Goal: Information Seeking & Learning: Learn about a topic

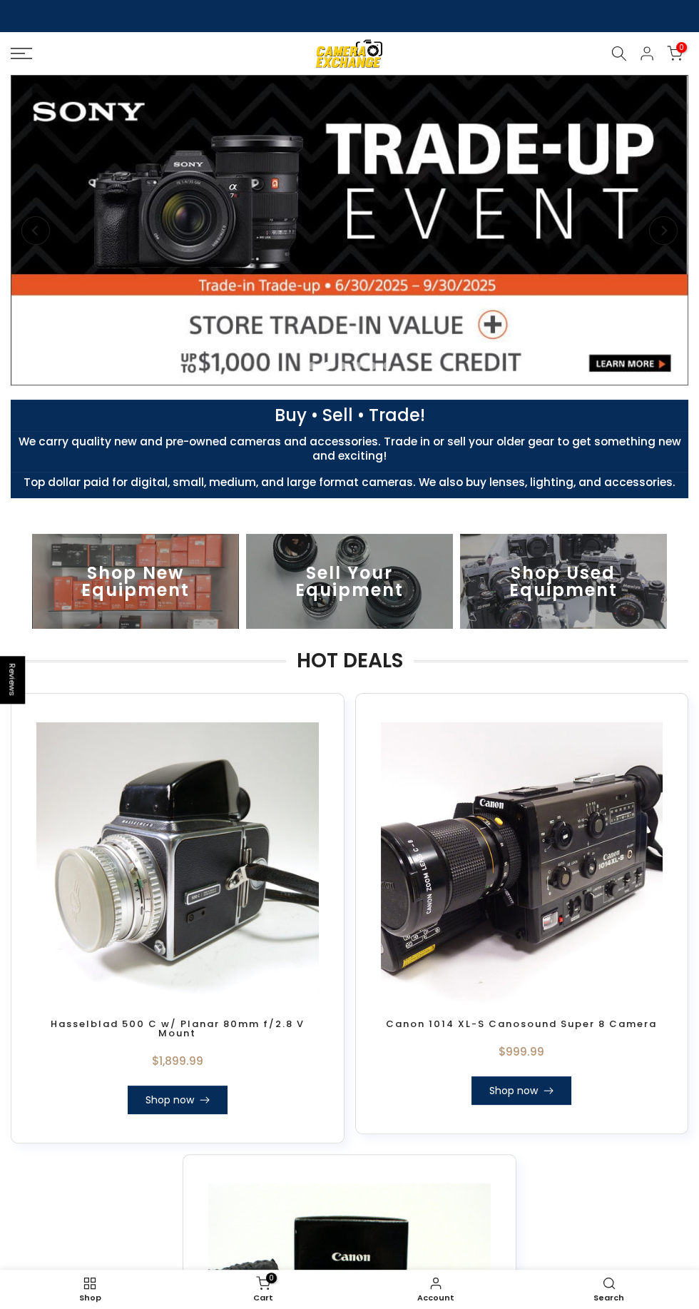
click at [562, 589] on img at bounding box center [563, 581] width 207 height 95
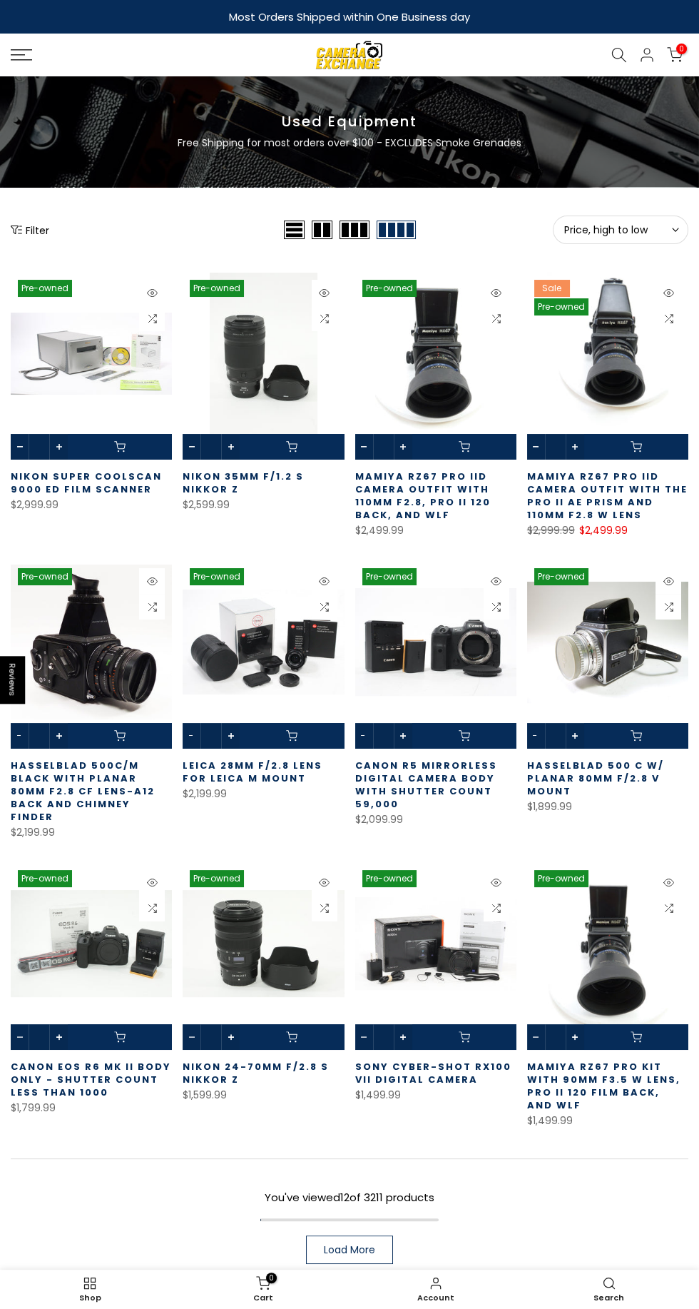
click at [370, 1245] on span "Load More" at bounding box center [349, 1250] width 51 height 10
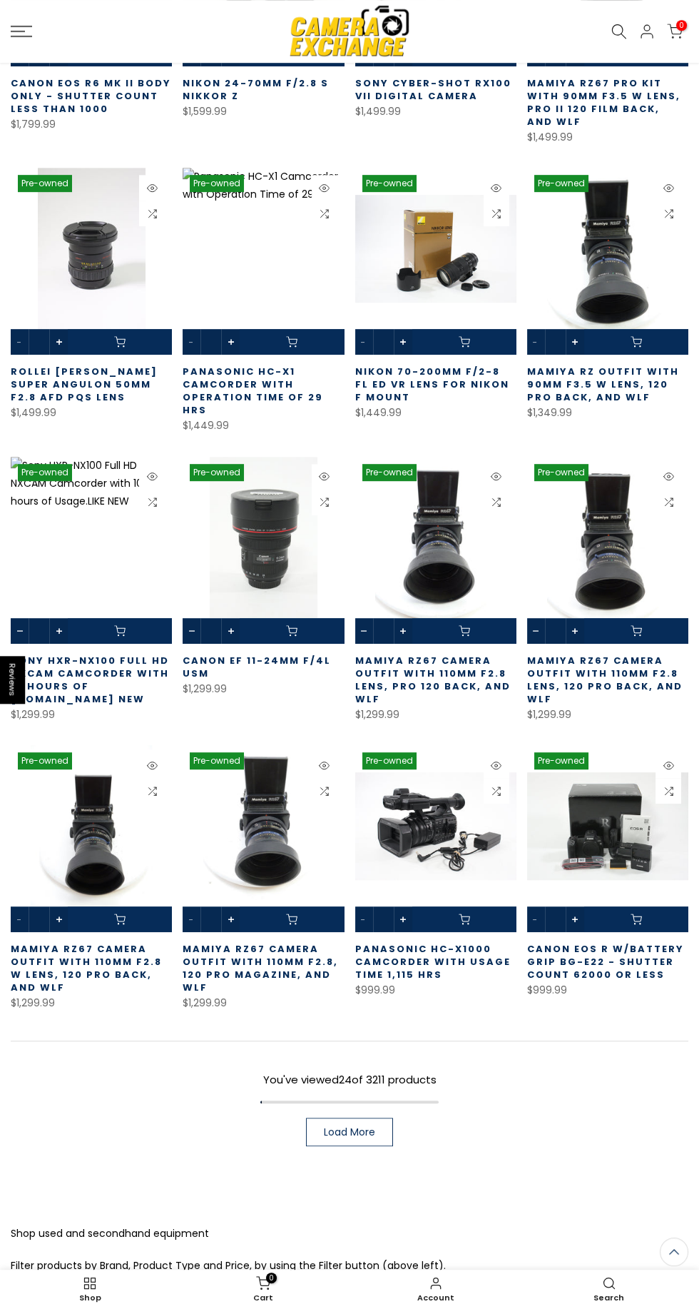
scroll to position [1001, 0]
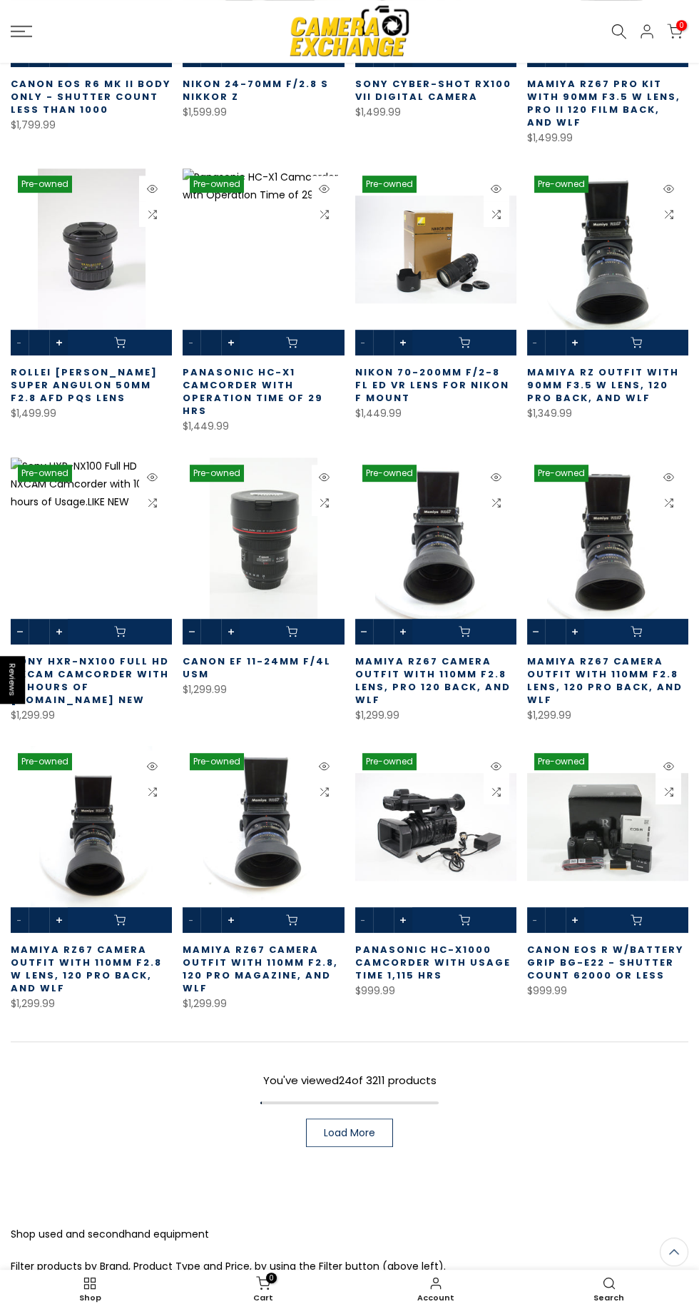
click at [385, 1118] on link "Load More" at bounding box center [349, 1132] width 87 height 29
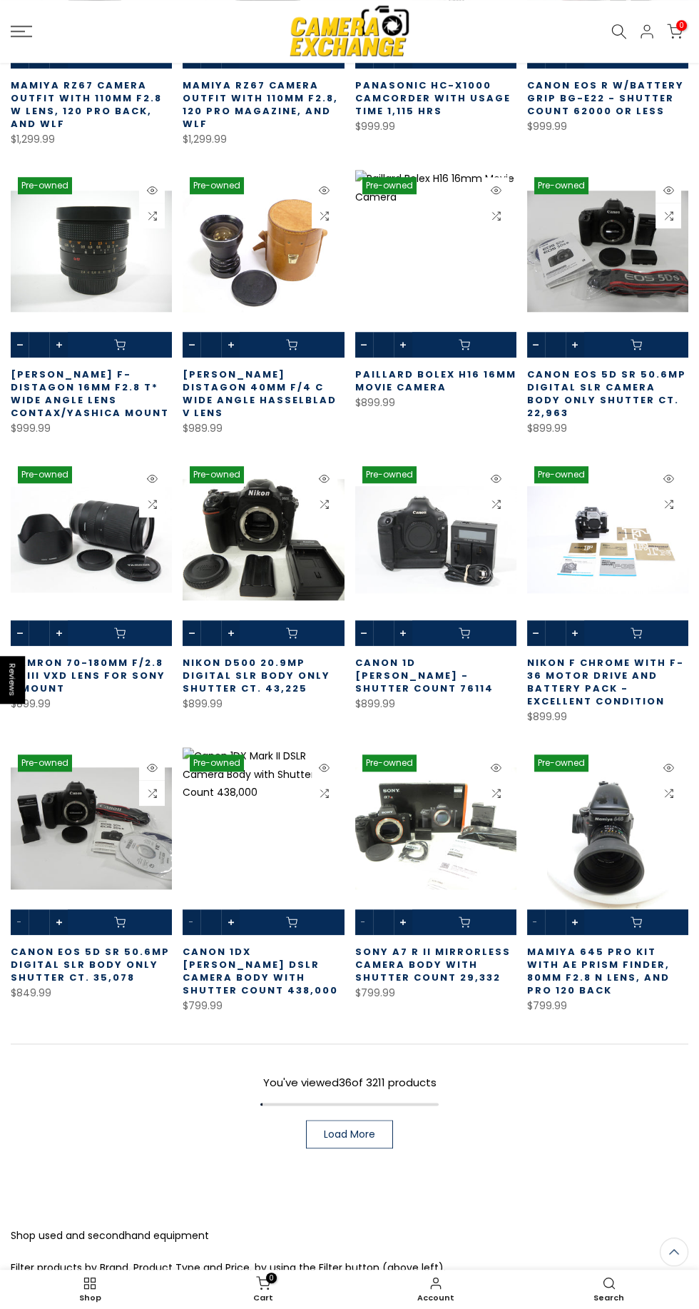
scroll to position [1868, 0]
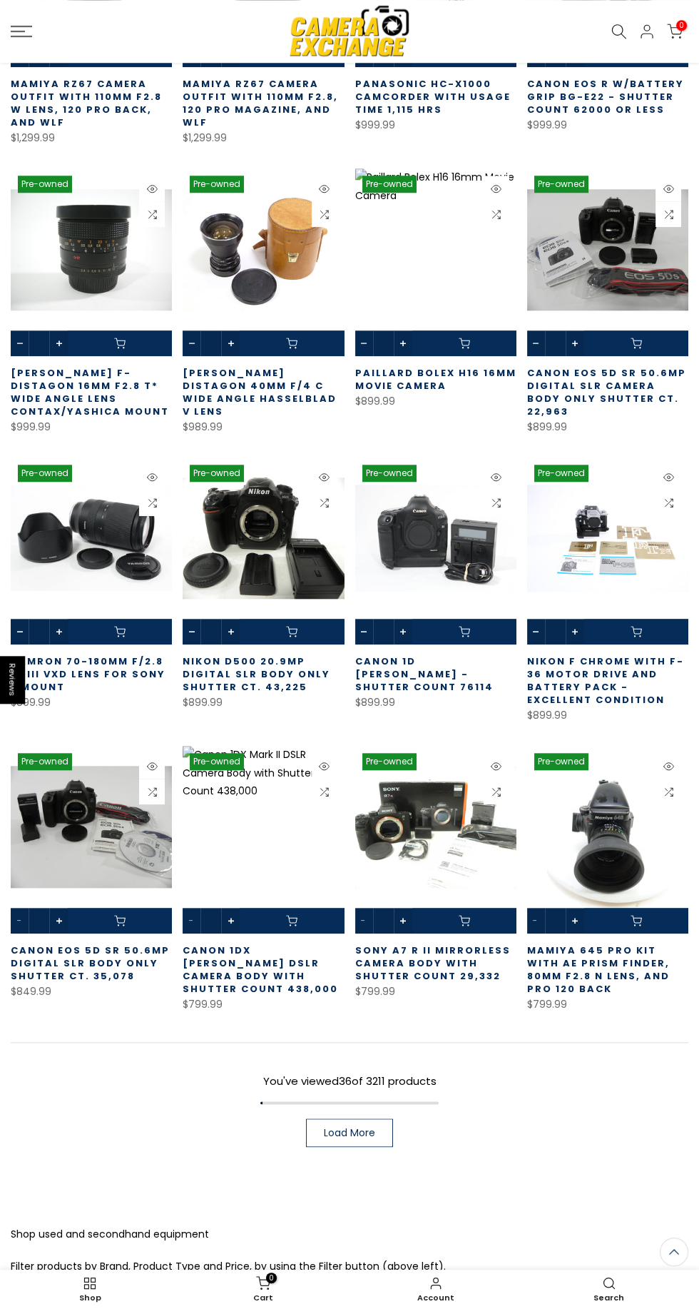
click at [368, 1118] on link "Load More" at bounding box center [349, 1132] width 87 height 29
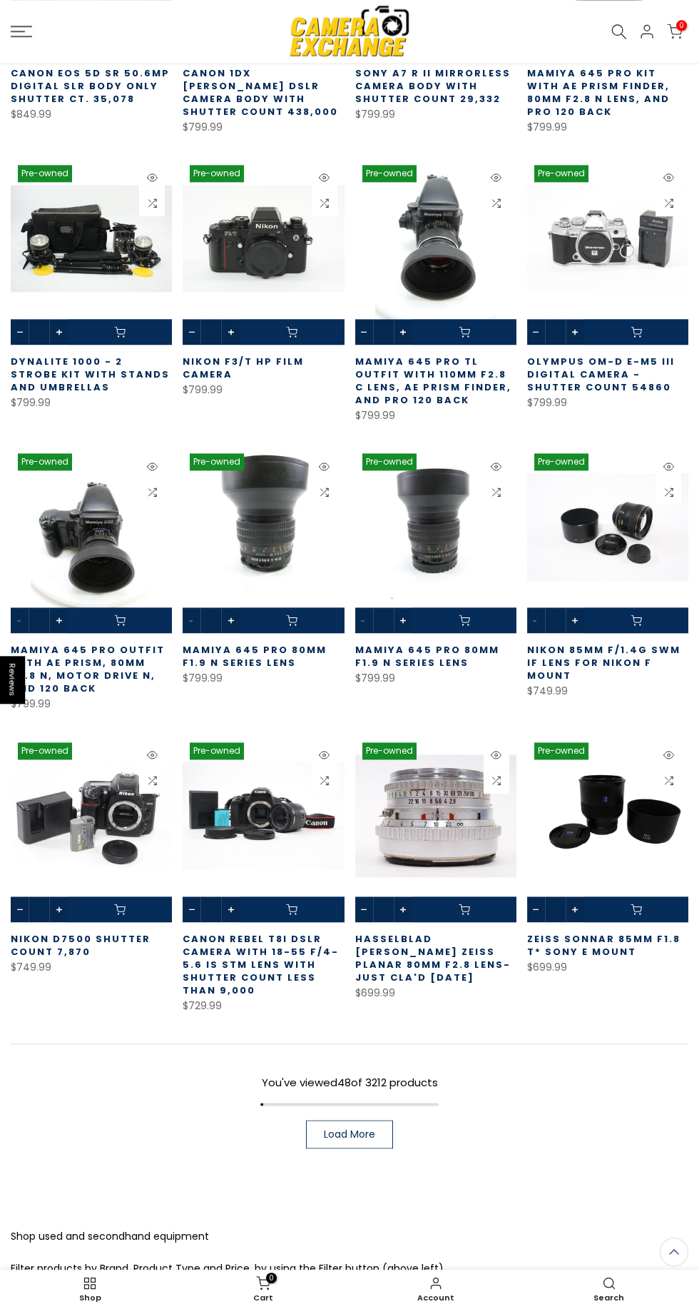
scroll to position [2747, 0]
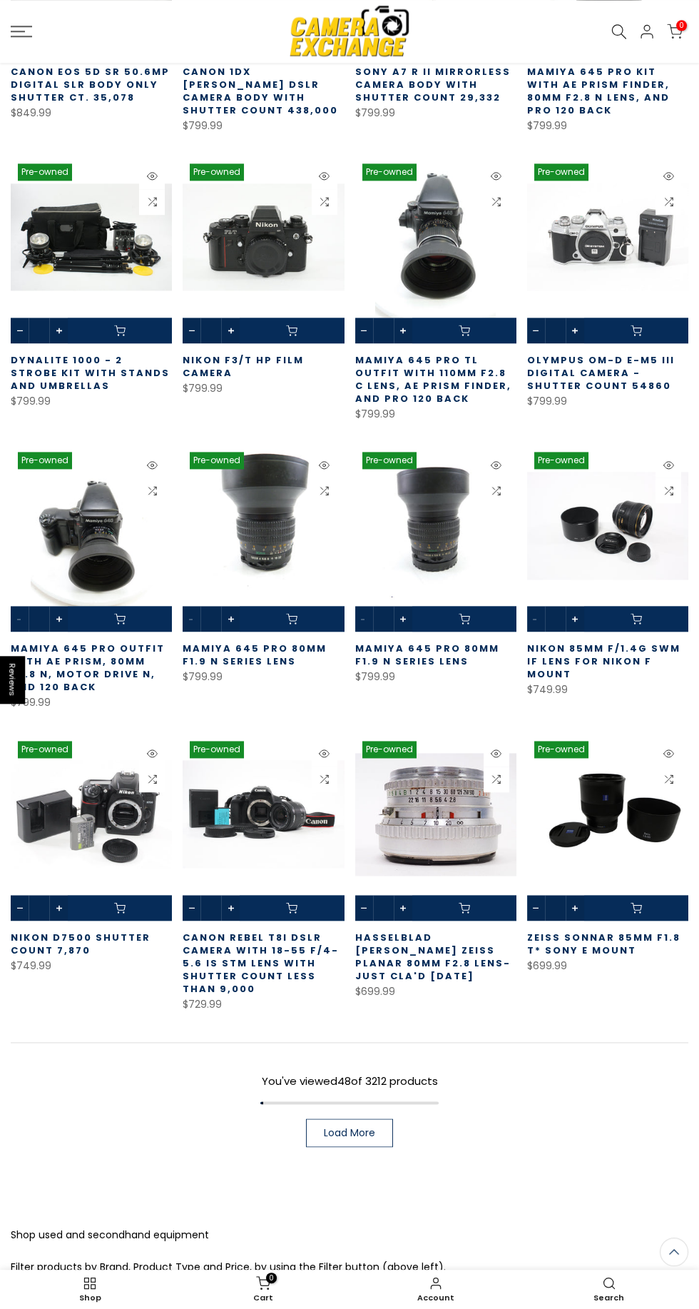
click at [380, 1118] on link "Load More" at bounding box center [349, 1132] width 87 height 29
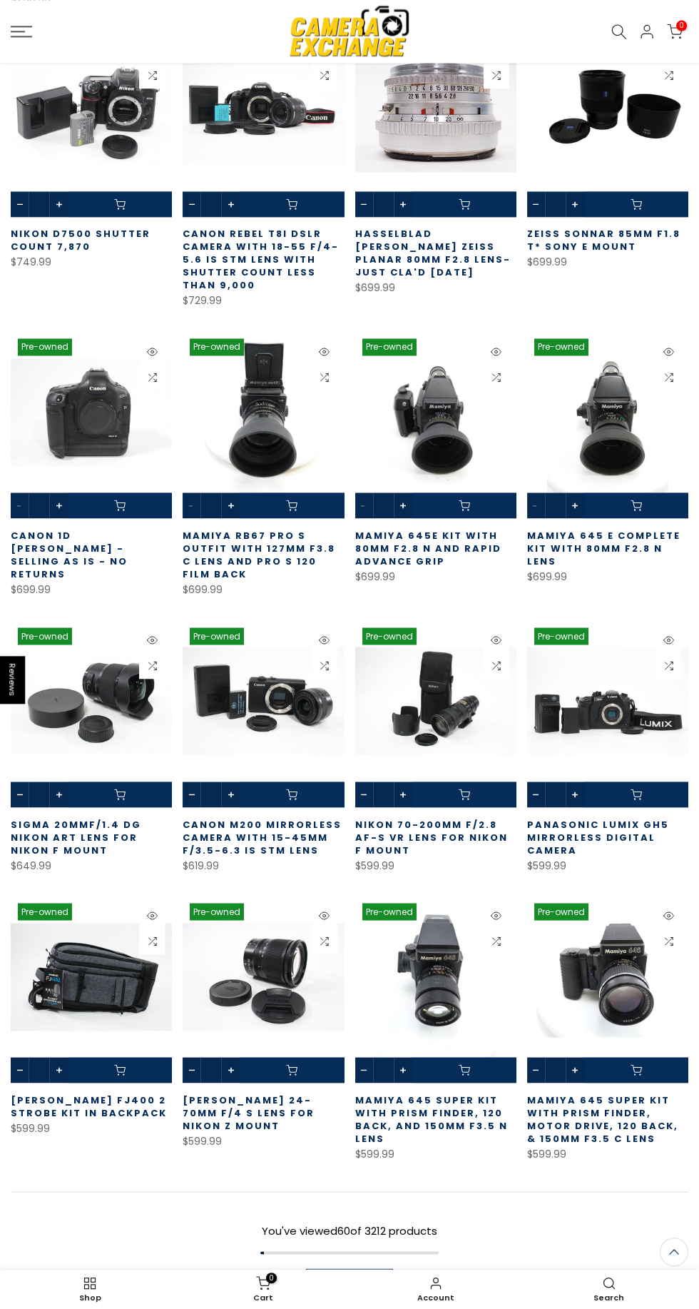
scroll to position [3452, 0]
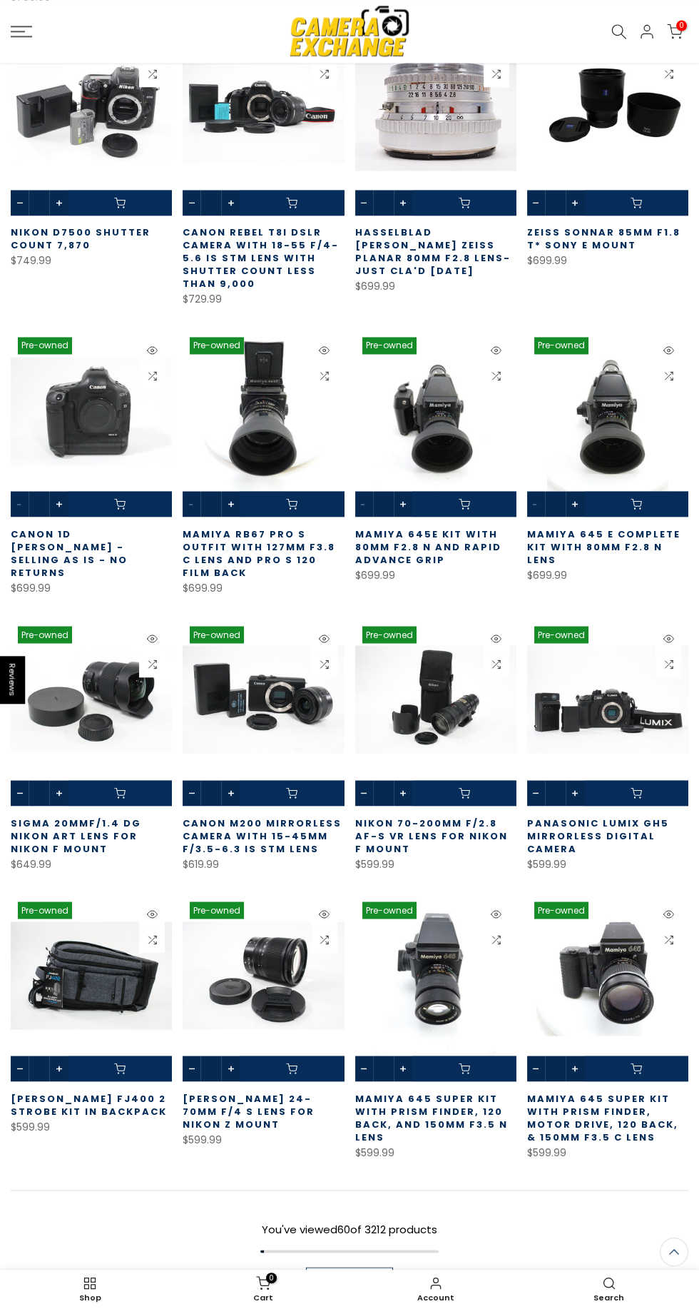
click at [388, 1267] on link "Load More" at bounding box center [349, 1281] width 87 height 29
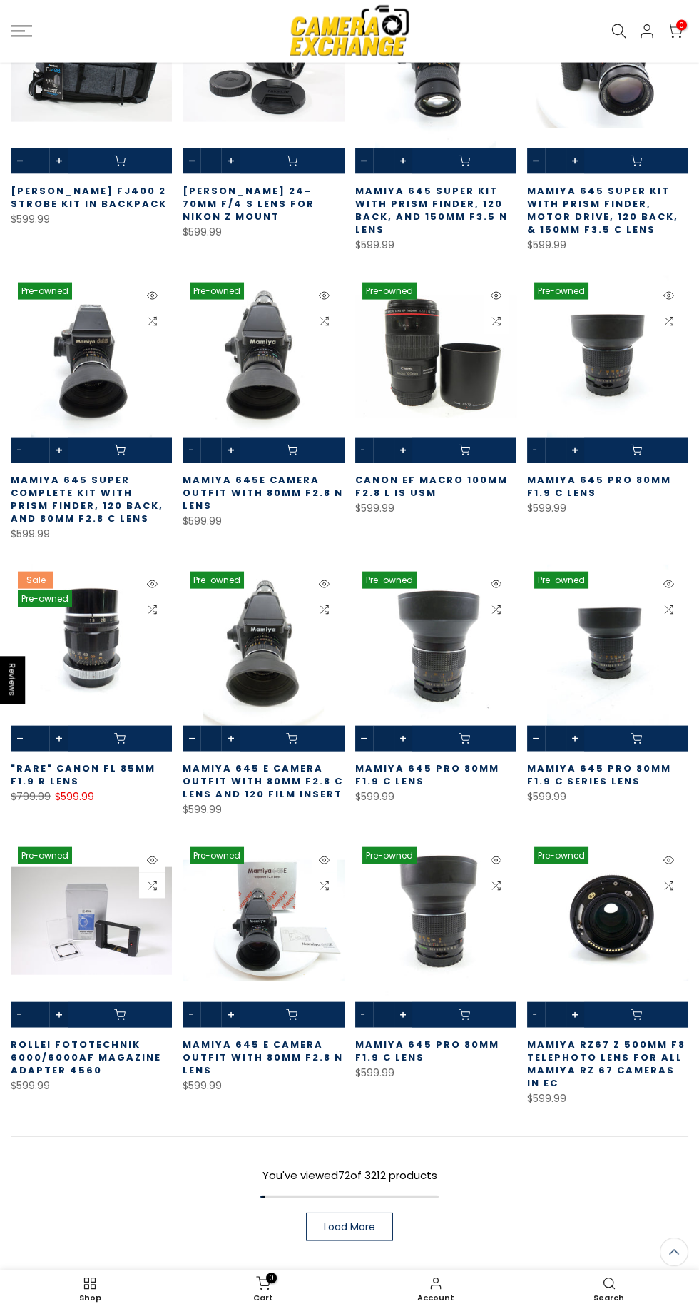
scroll to position [4451, 0]
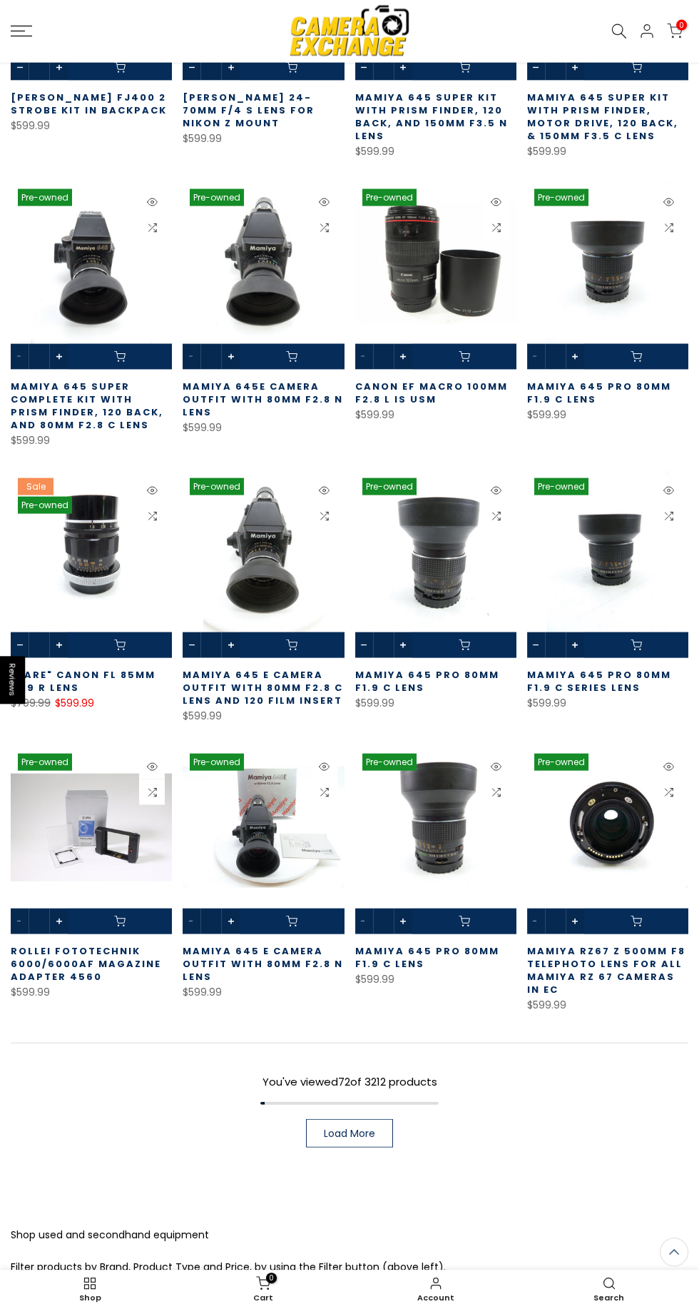
click at [385, 1119] on link "Load More" at bounding box center [349, 1133] width 87 height 29
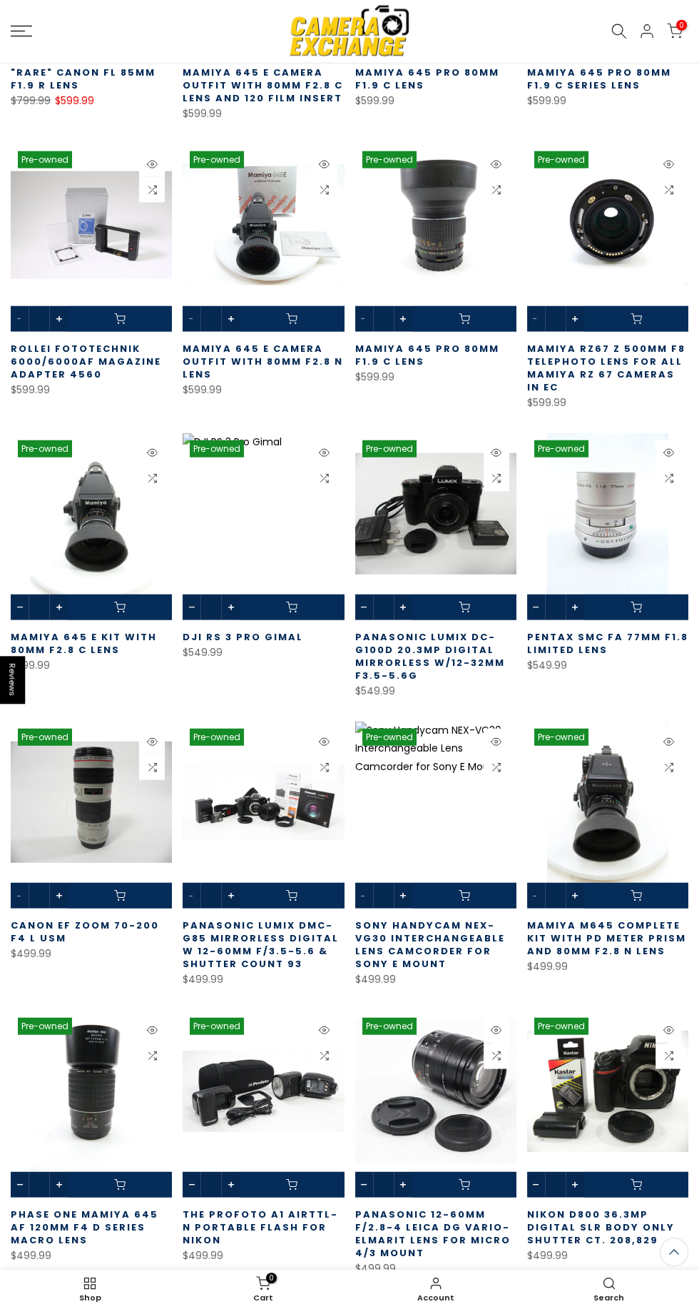
scroll to position [5056, 0]
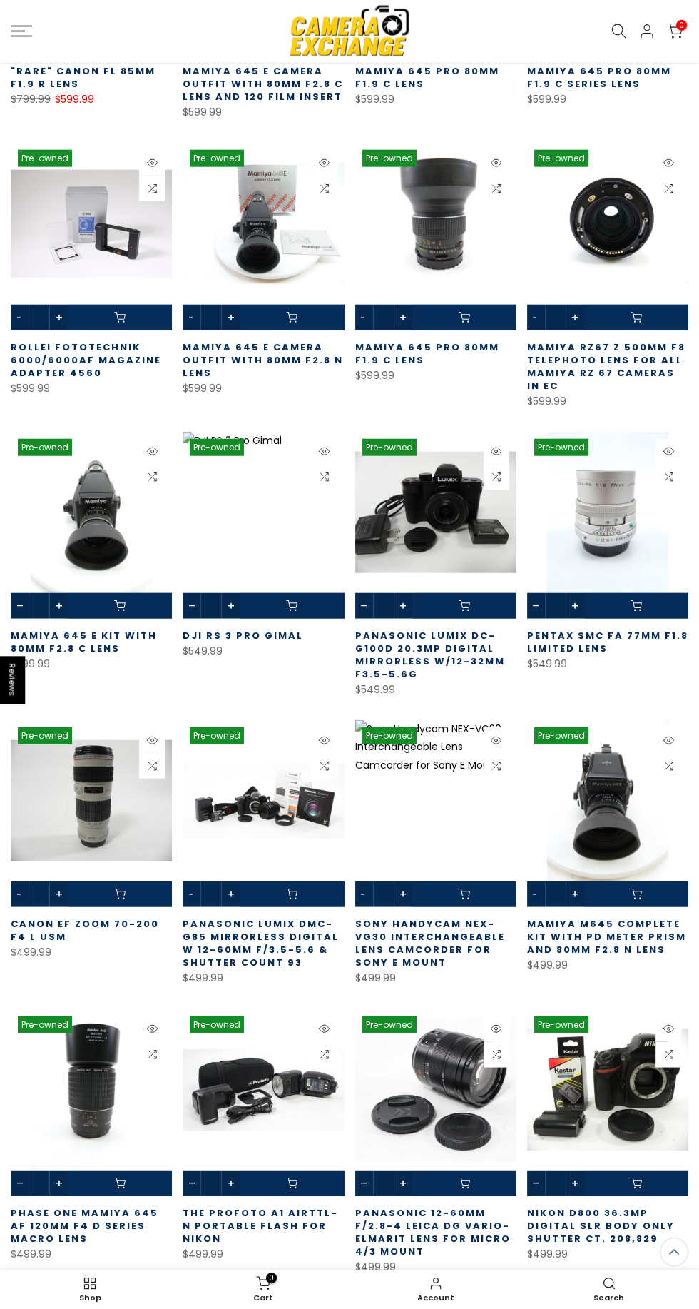
click at [572, 1016] on link at bounding box center [607, 1102] width 161 height 187
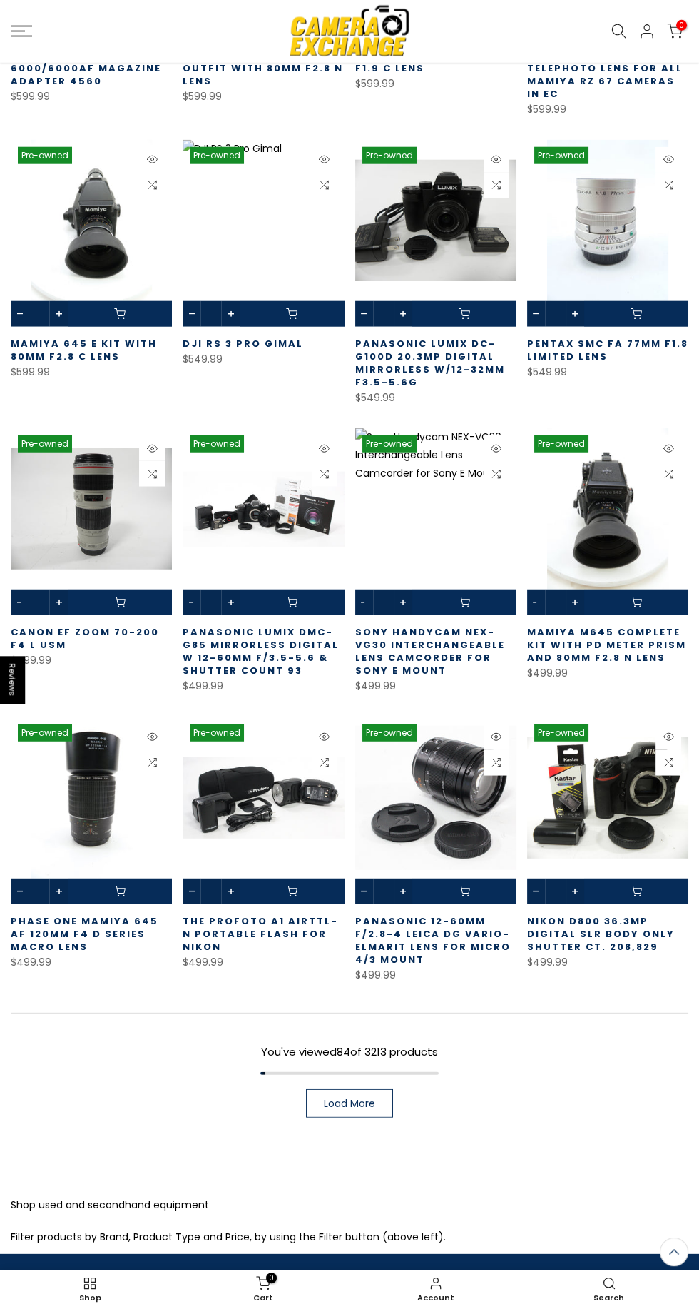
scroll to position [5421, 0]
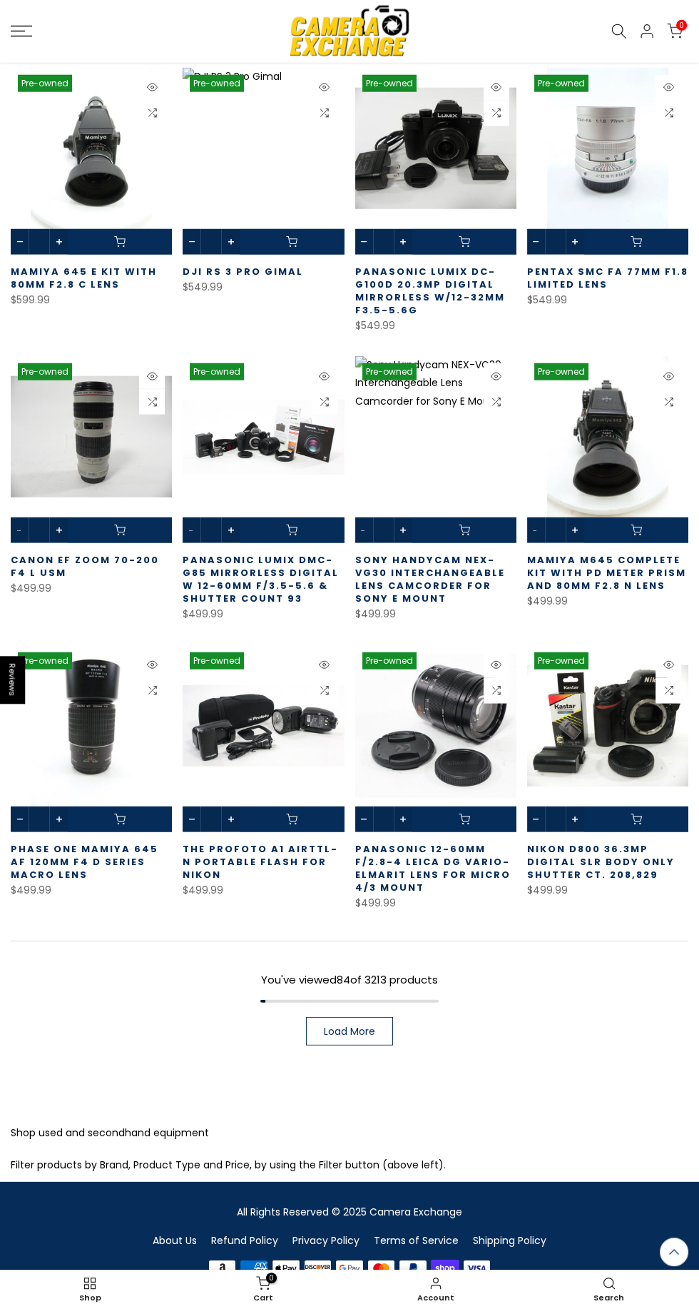
click at [370, 1017] on link "Load More" at bounding box center [349, 1031] width 87 height 29
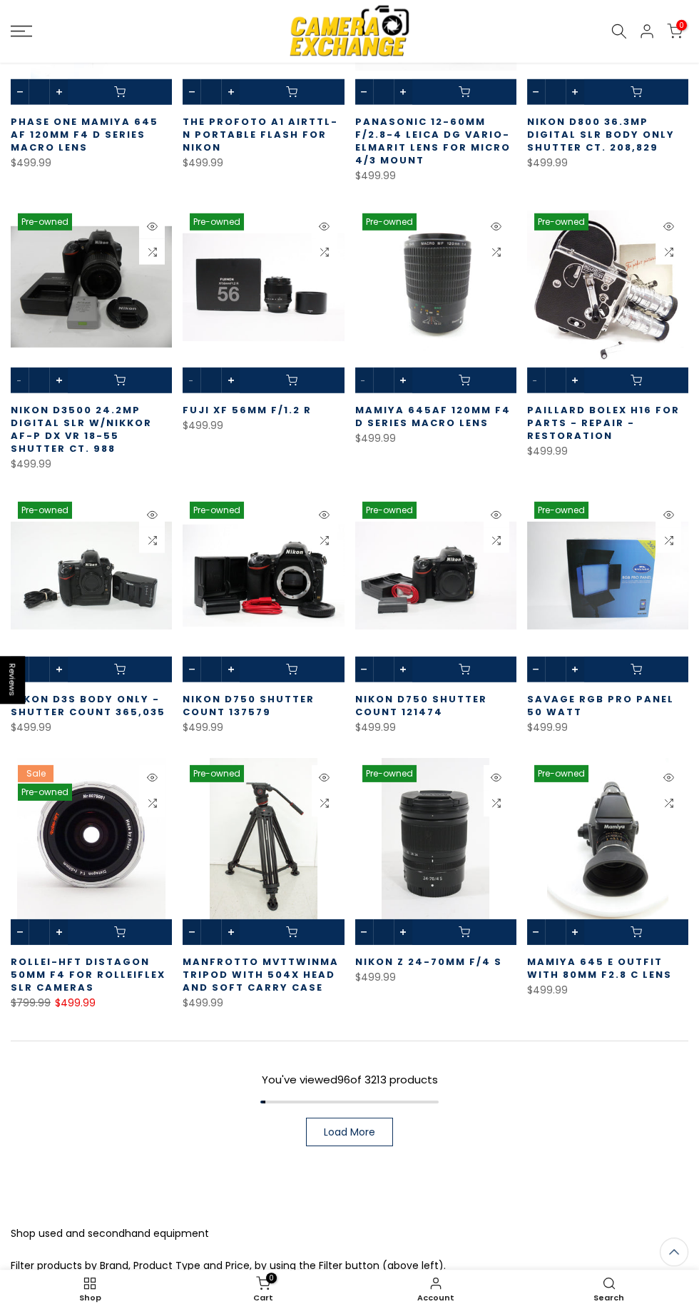
scroll to position [6145, 0]
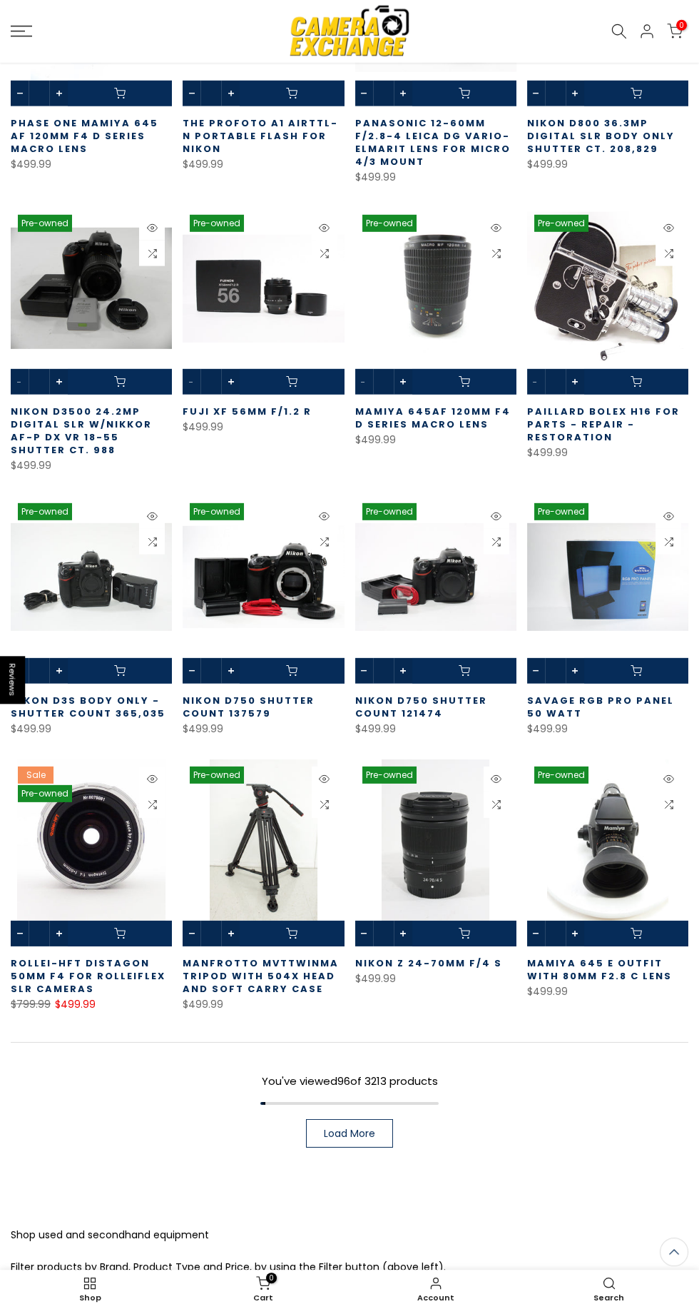
click at [371, 1119] on link "Load More" at bounding box center [349, 1133] width 87 height 29
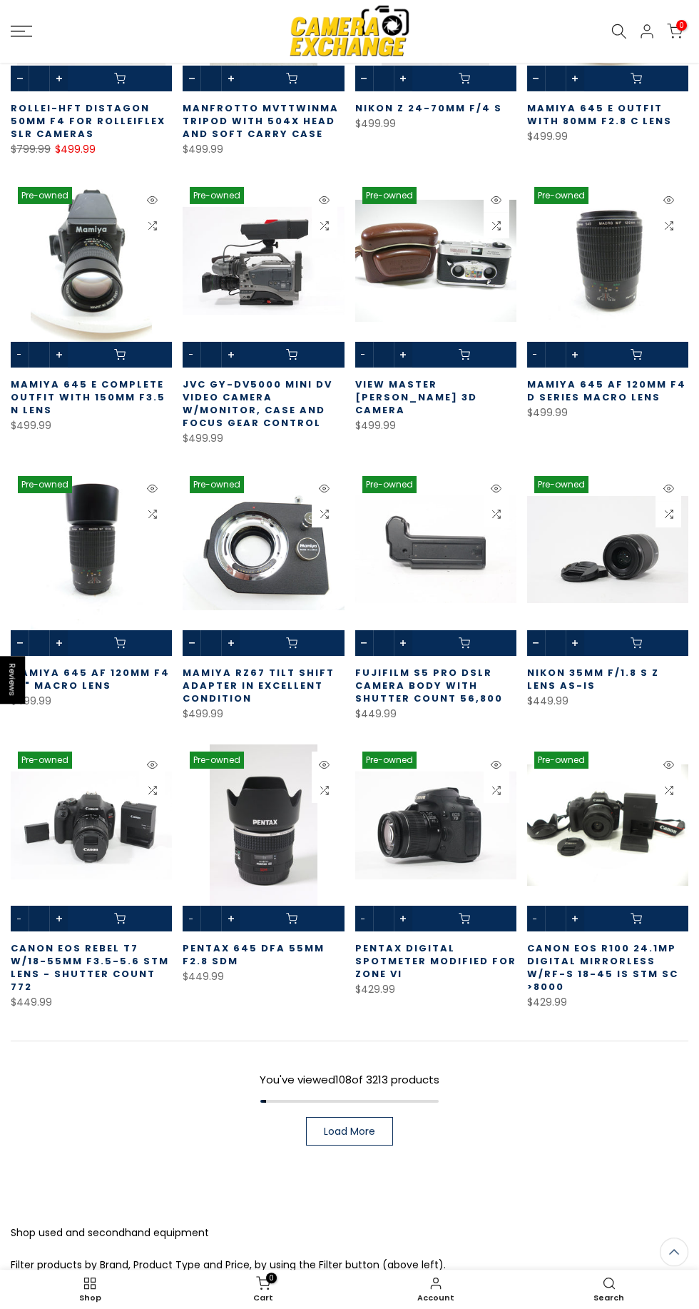
scroll to position [6998, 0]
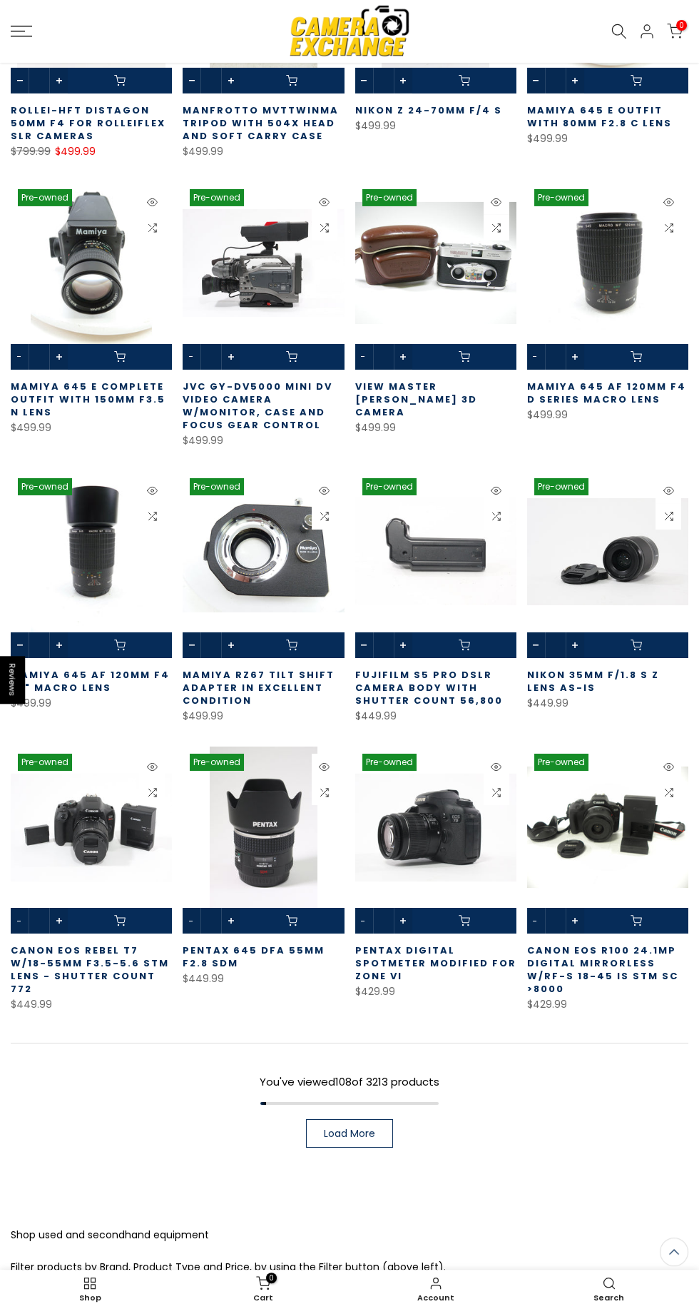
click at [381, 1119] on link "Load More" at bounding box center [349, 1133] width 87 height 29
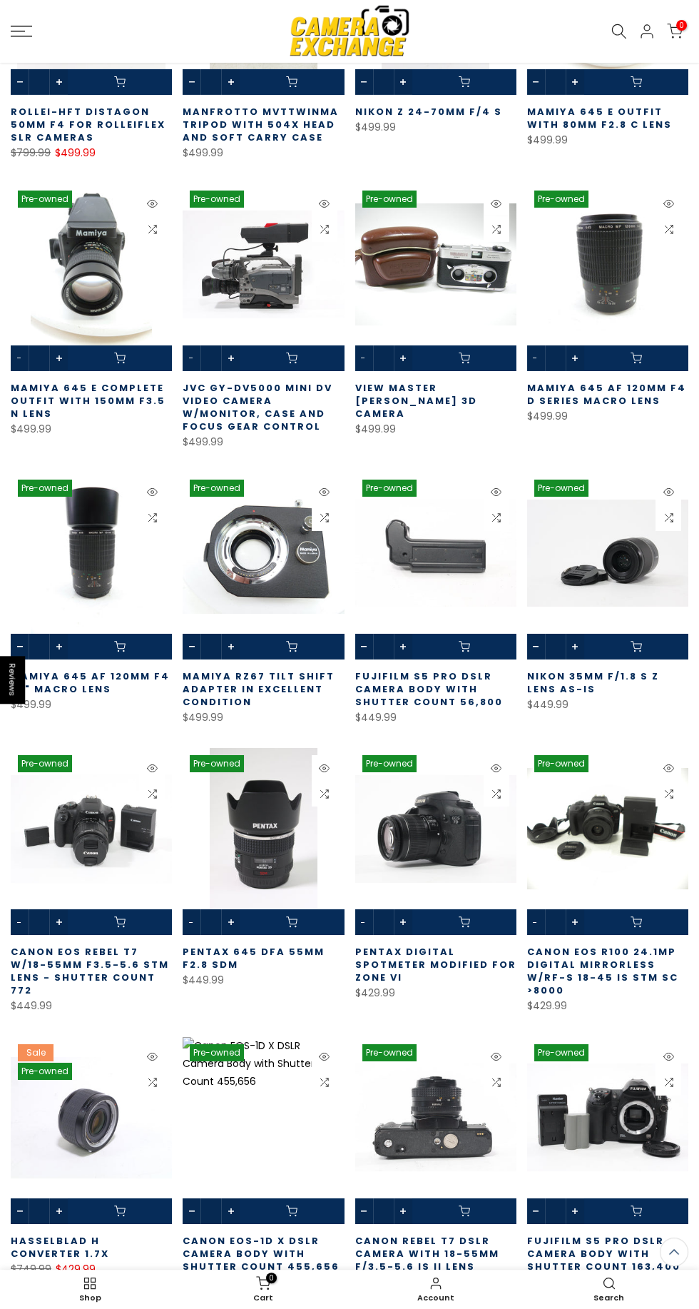
scroll to position [6999, 0]
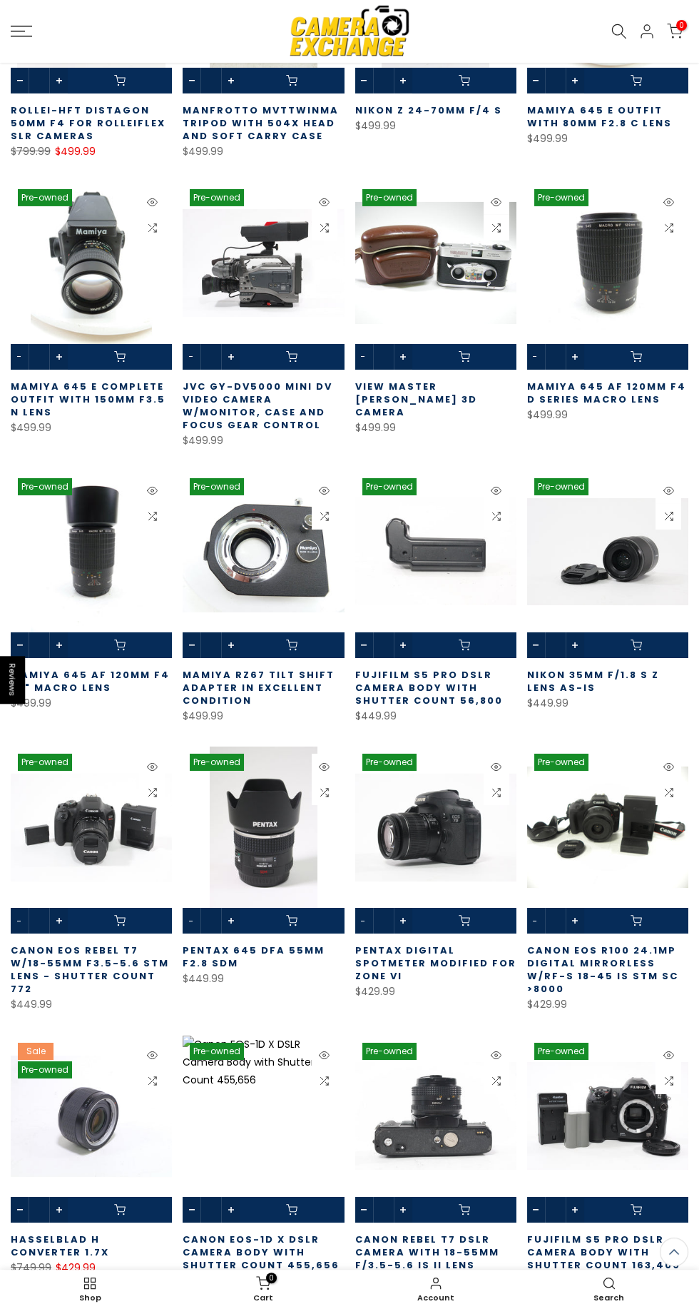
click at [607, 1169] on link at bounding box center [607, 1129] width 161 height 187
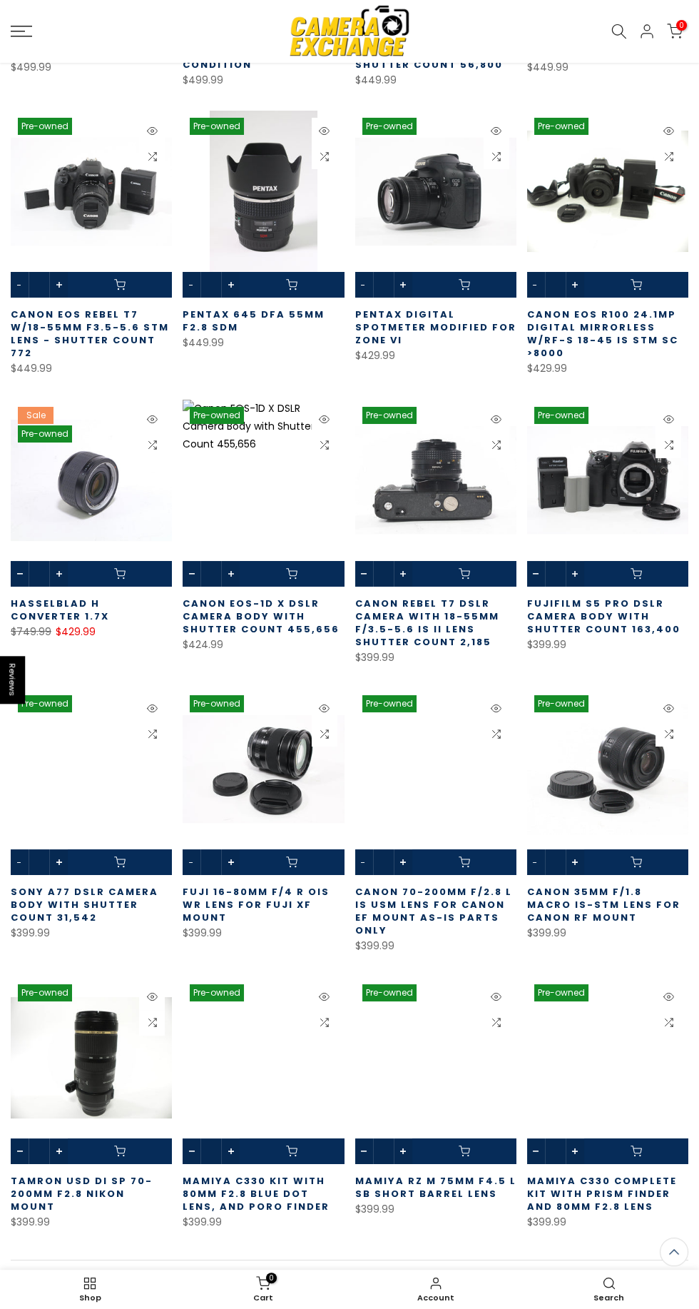
scroll to position [7636, 0]
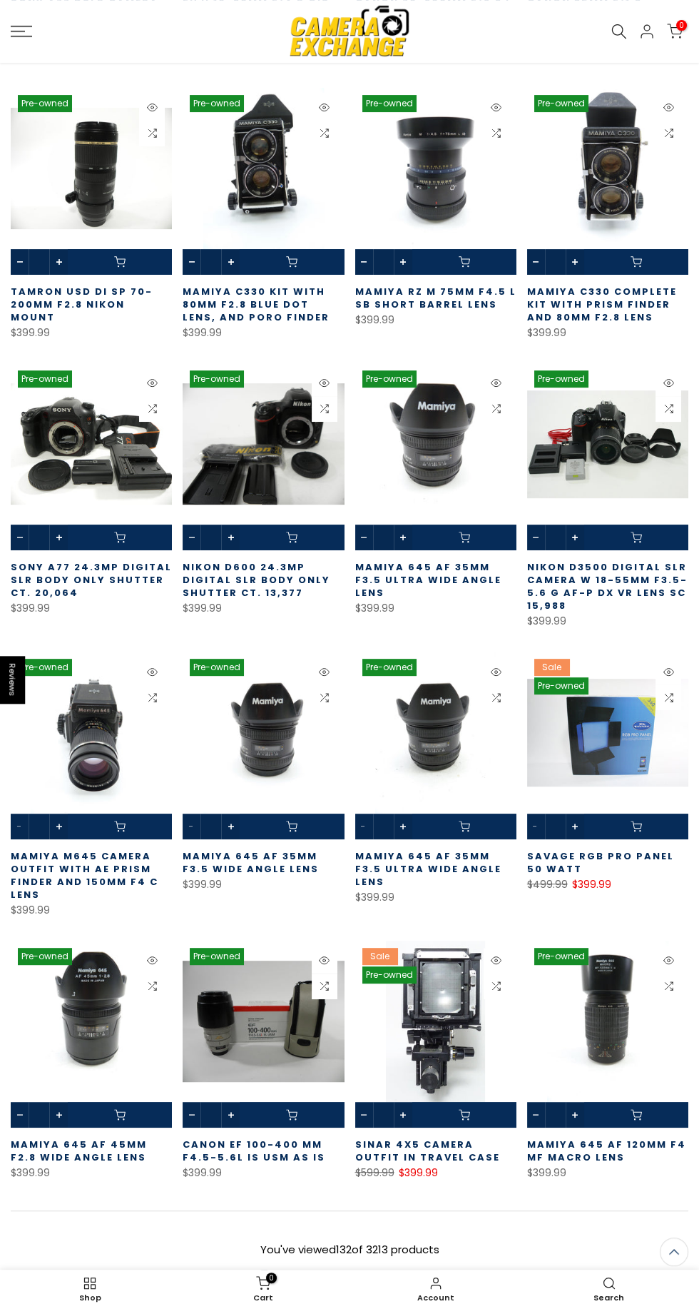
scroll to position [8525, 0]
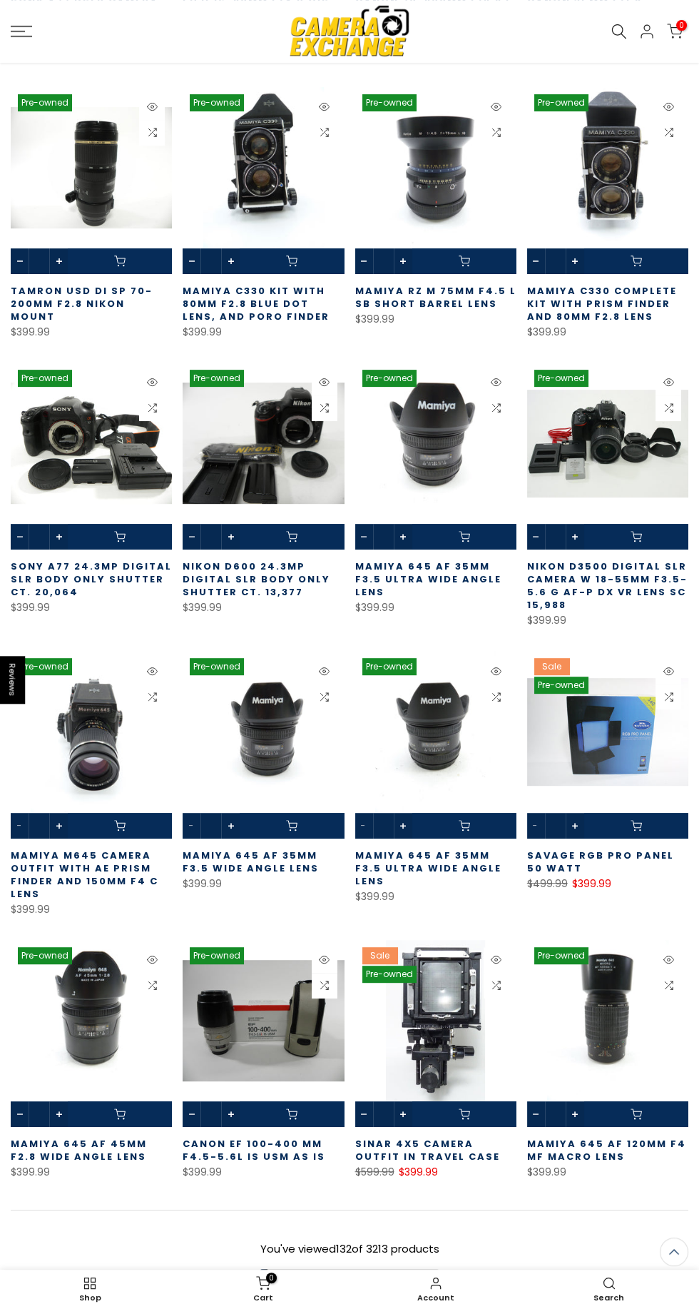
click at [465, 975] on link at bounding box center [435, 1033] width 161 height 187
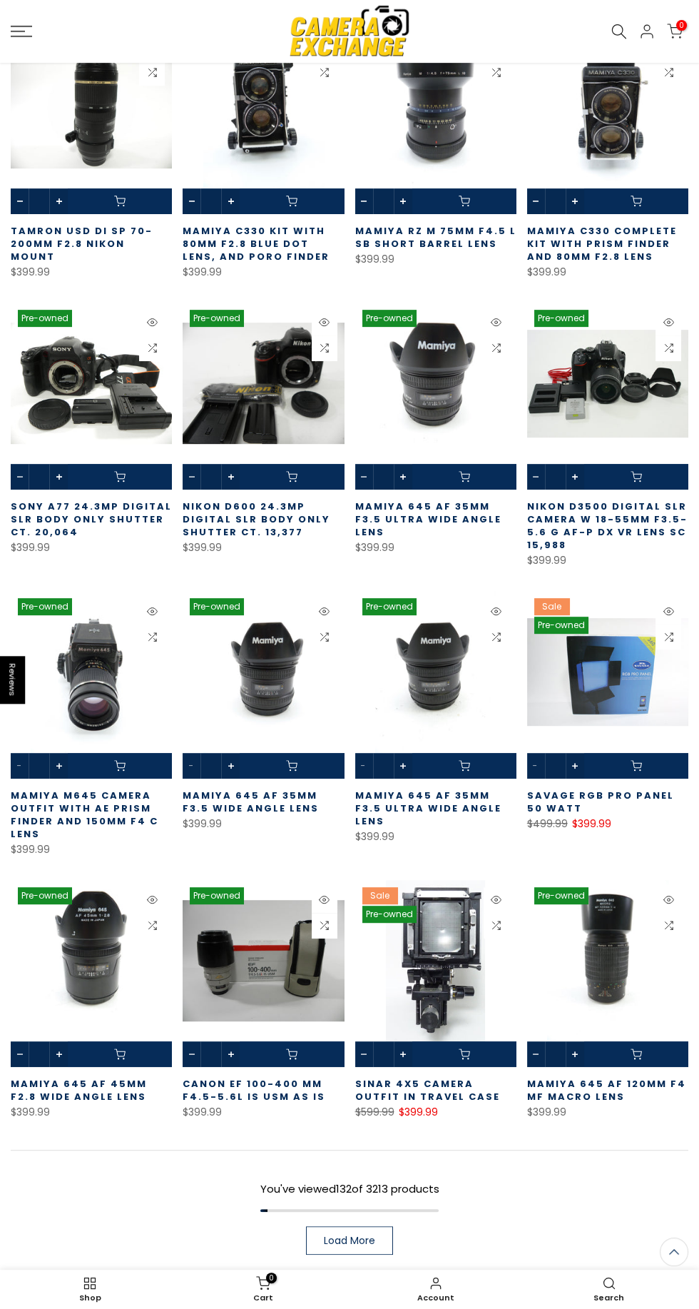
scroll to position [8628, 0]
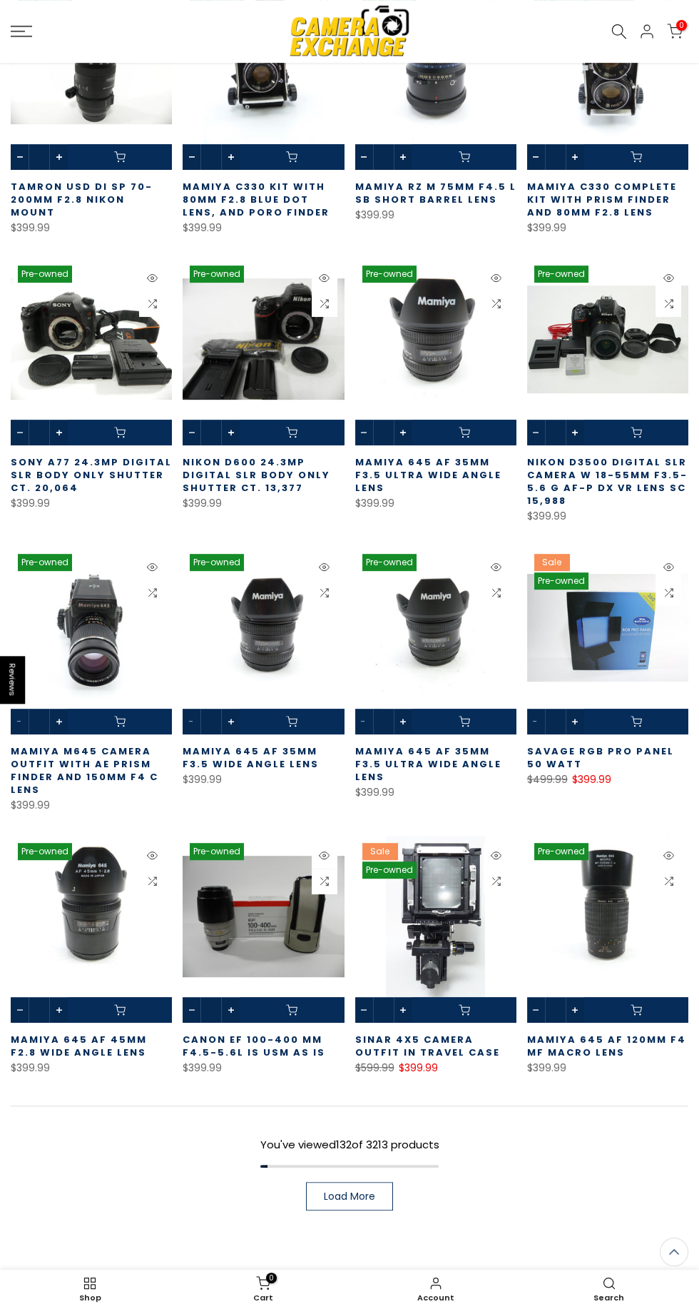
click at [377, 1182] on link "Load More" at bounding box center [349, 1196] width 87 height 29
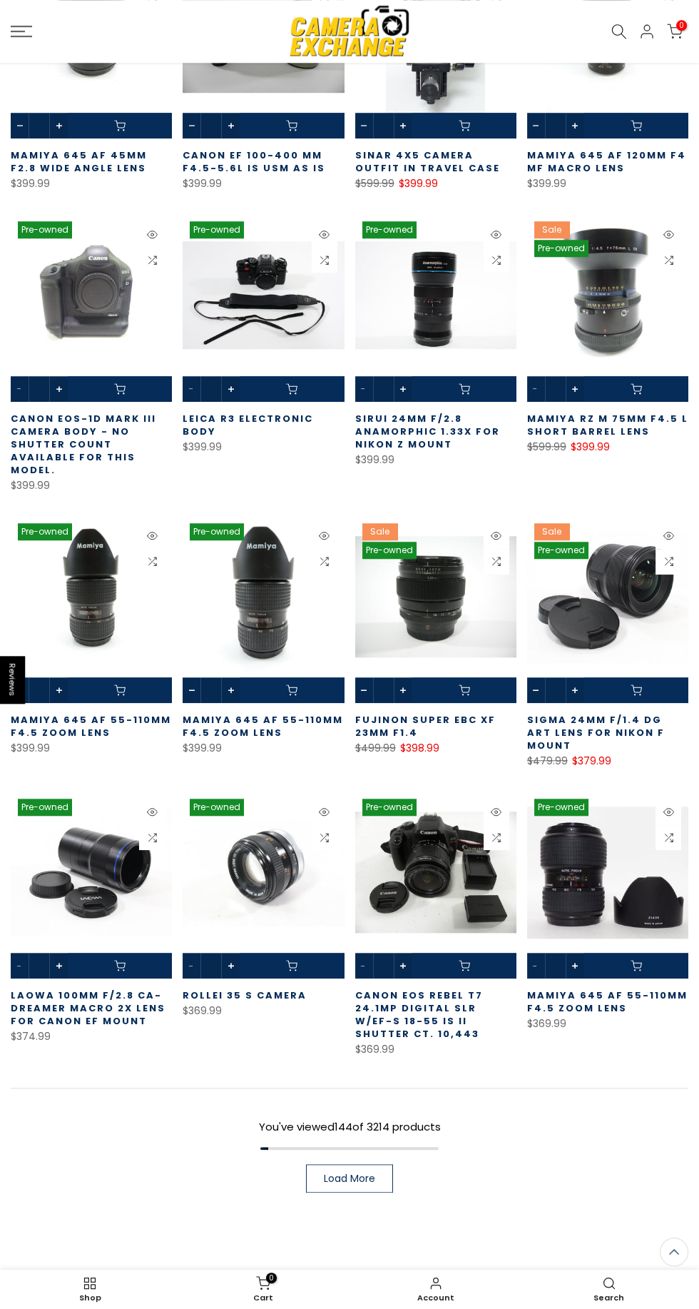
scroll to position [9520, 0]
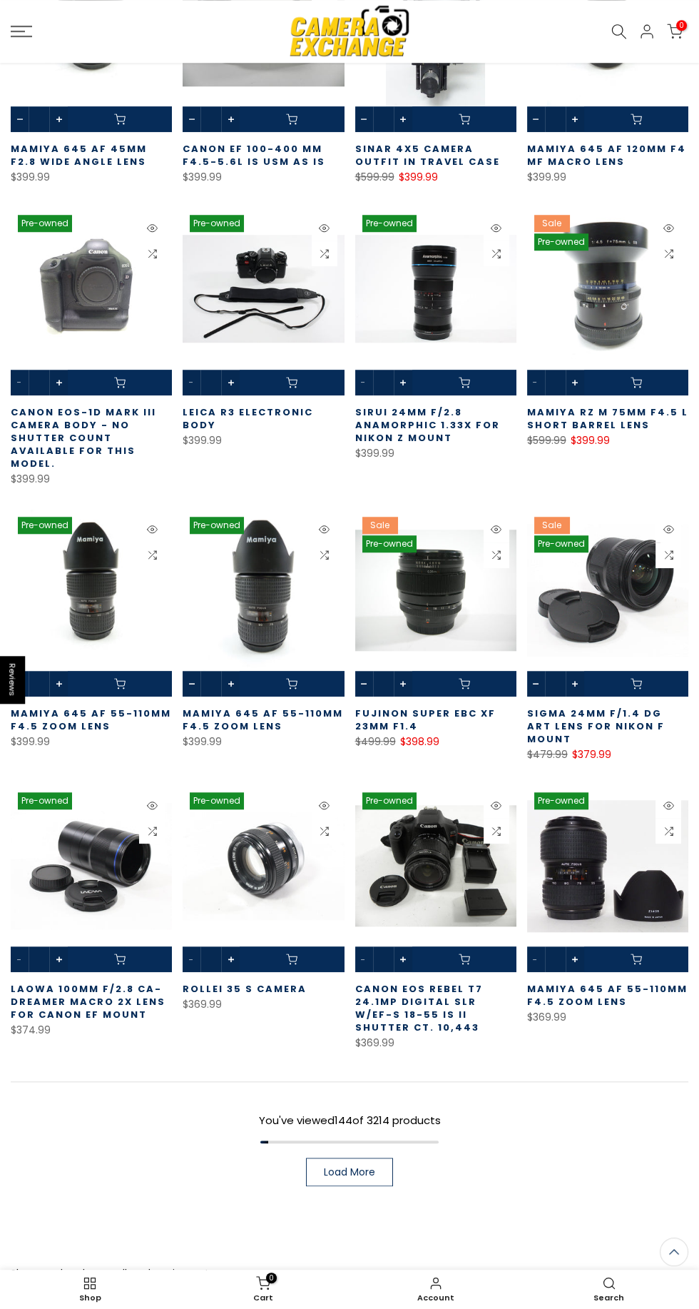
click at [378, 1158] on link "Load More" at bounding box center [349, 1172] width 87 height 29
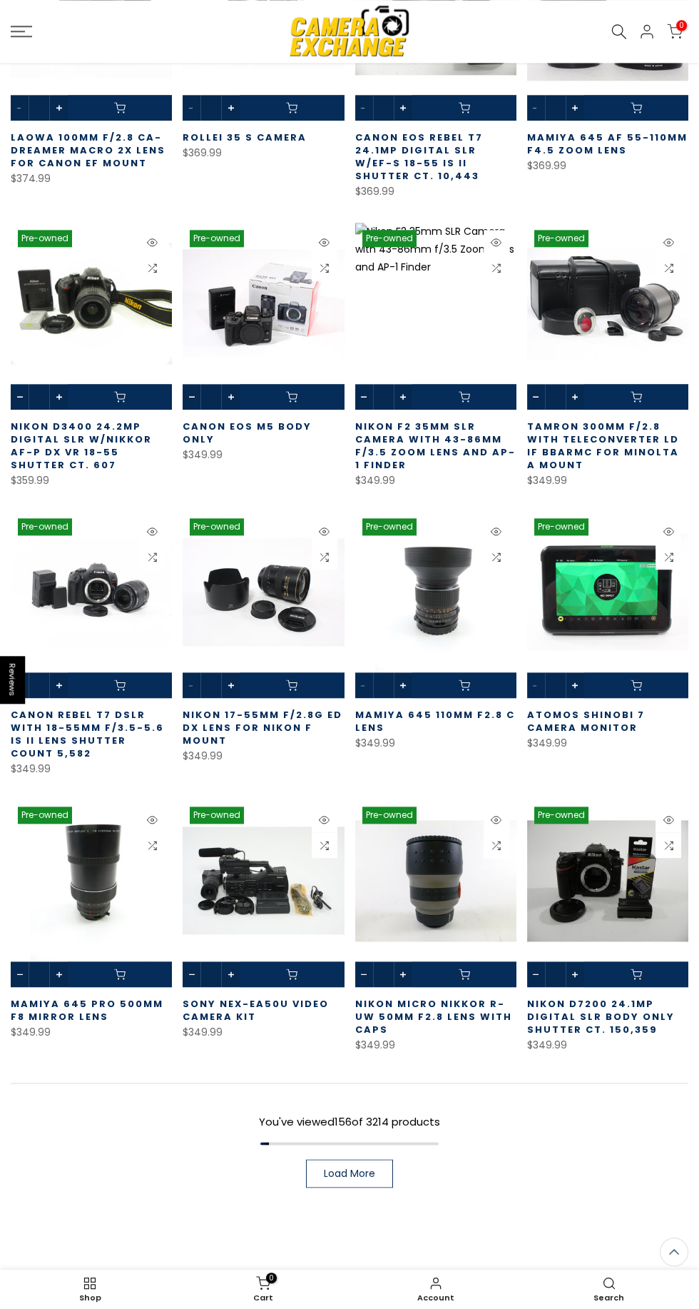
scroll to position [10373, 0]
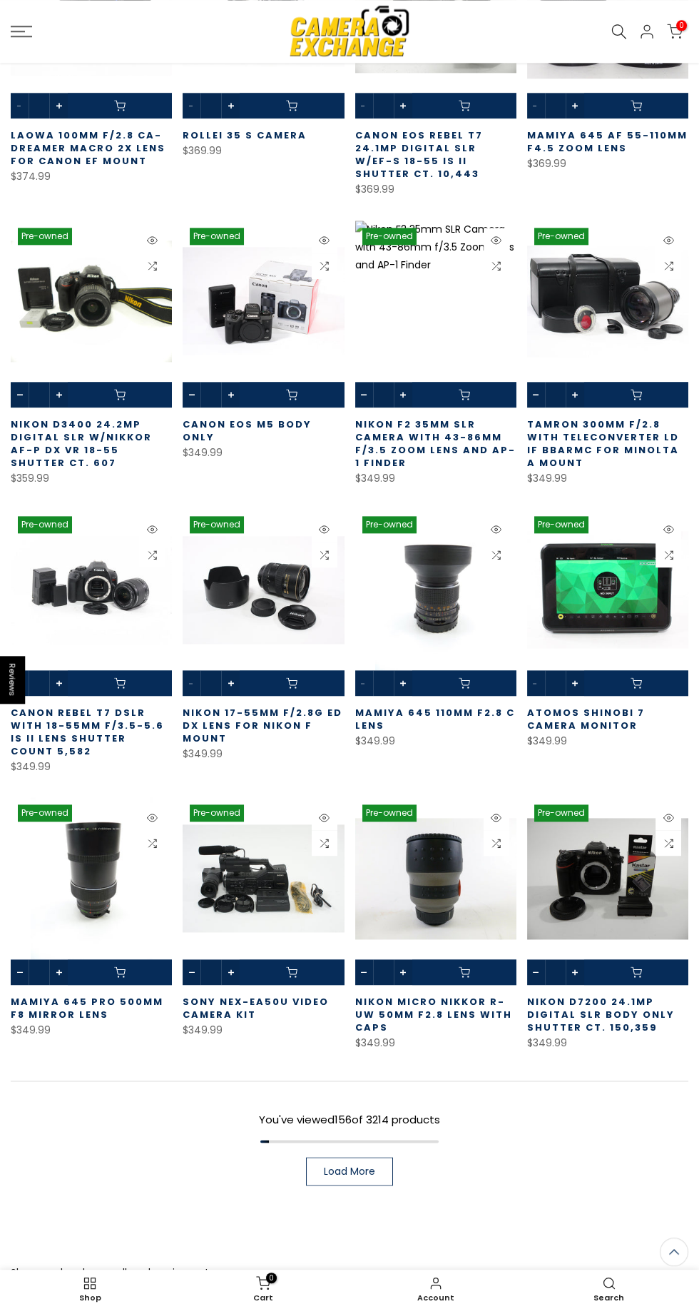
click at [362, 1166] on span "Load More" at bounding box center [349, 1171] width 51 height 10
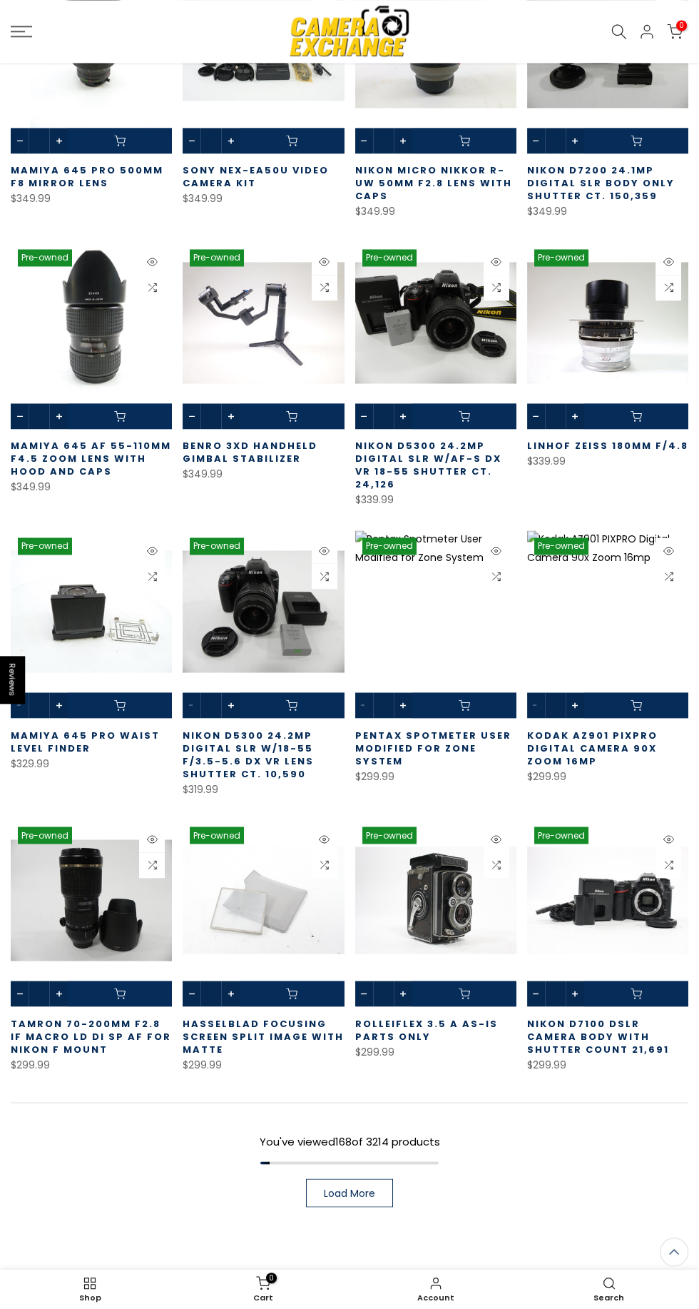
scroll to position [11212, 0]
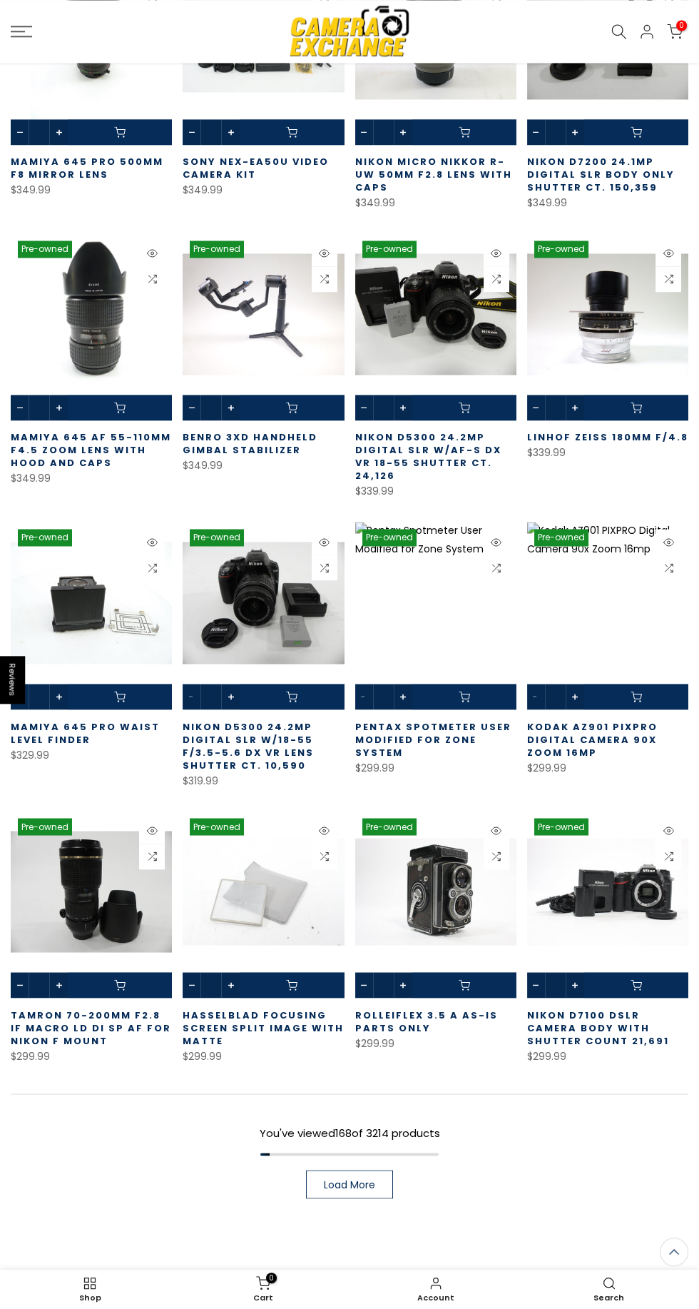
click at [385, 1170] on link "Load More" at bounding box center [349, 1184] width 87 height 29
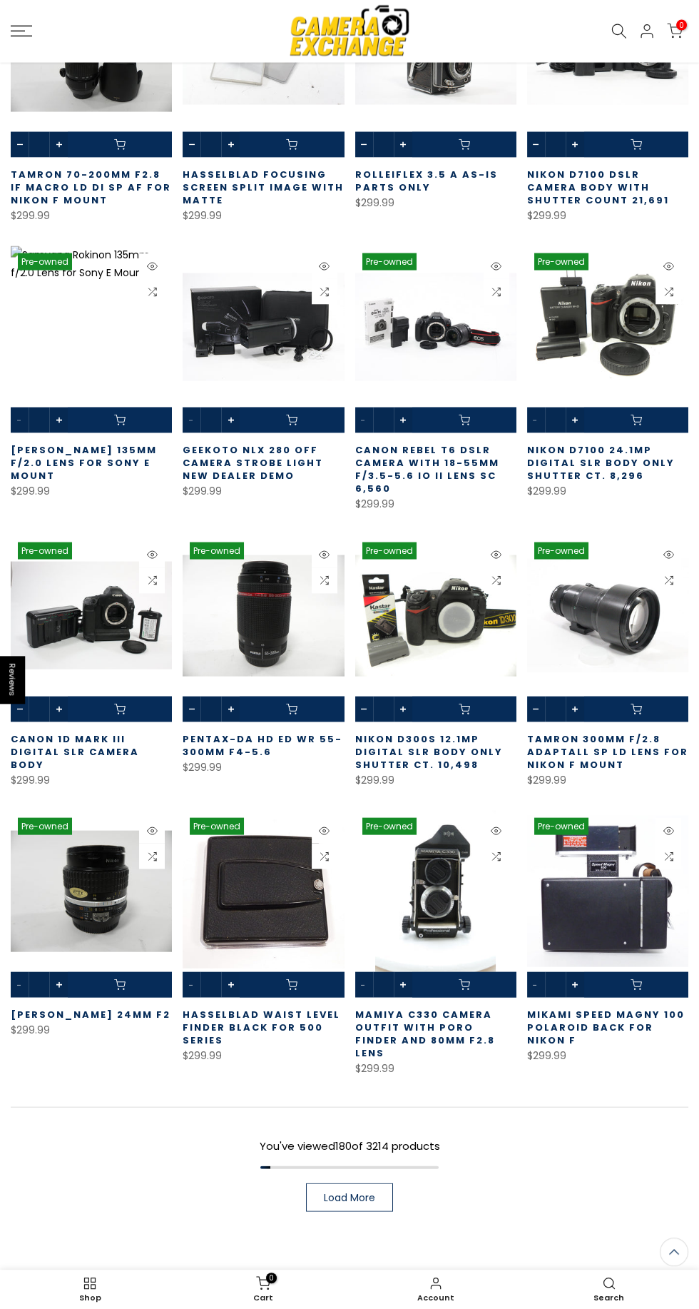
scroll to position [12053, 0]
click at [374, 1193] on span "Load More" at bounding box center [349, 1198] width 51 height 10
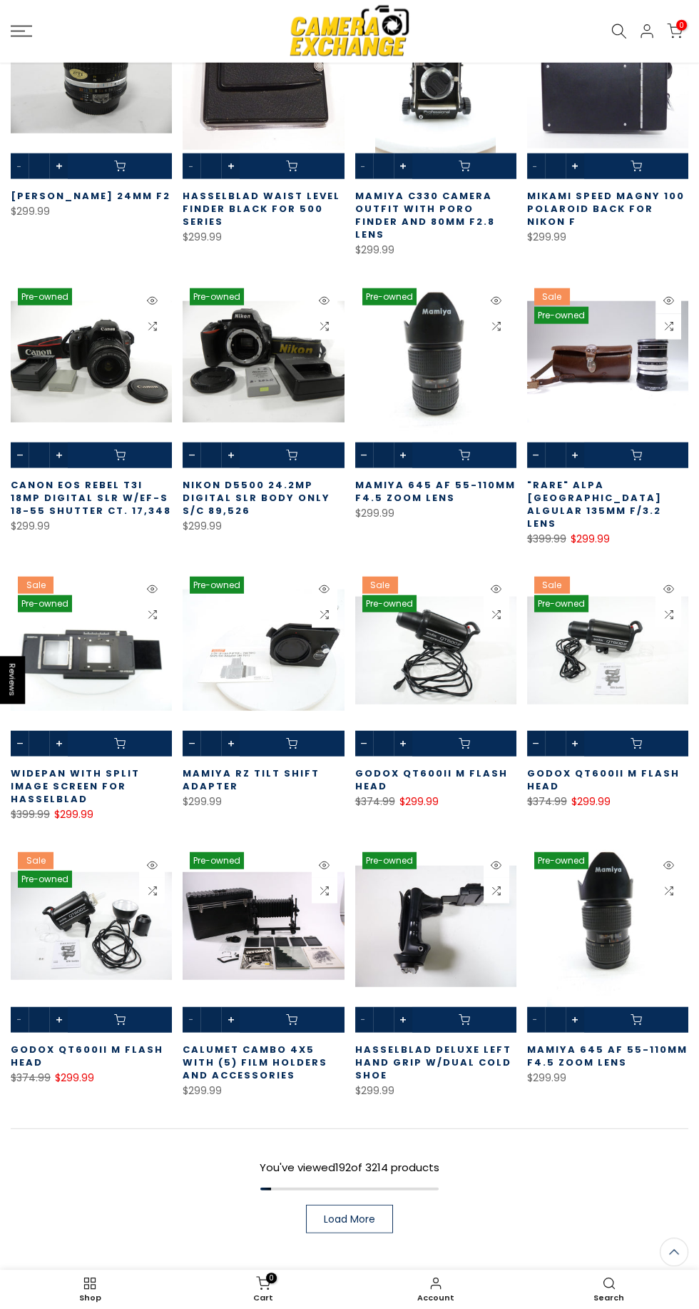
scroll to position [12879, 0]
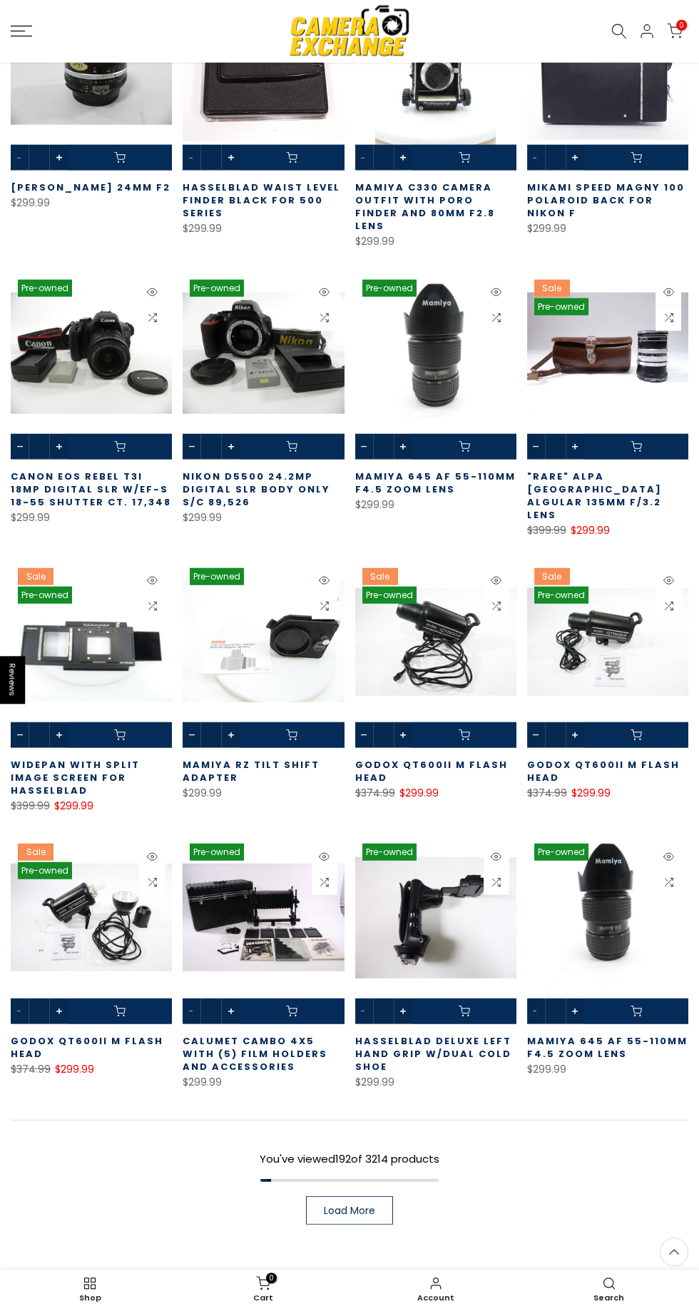
click at [380, 1196] on link "Load More" at bounding box center [349, 1210] width 87 height 29
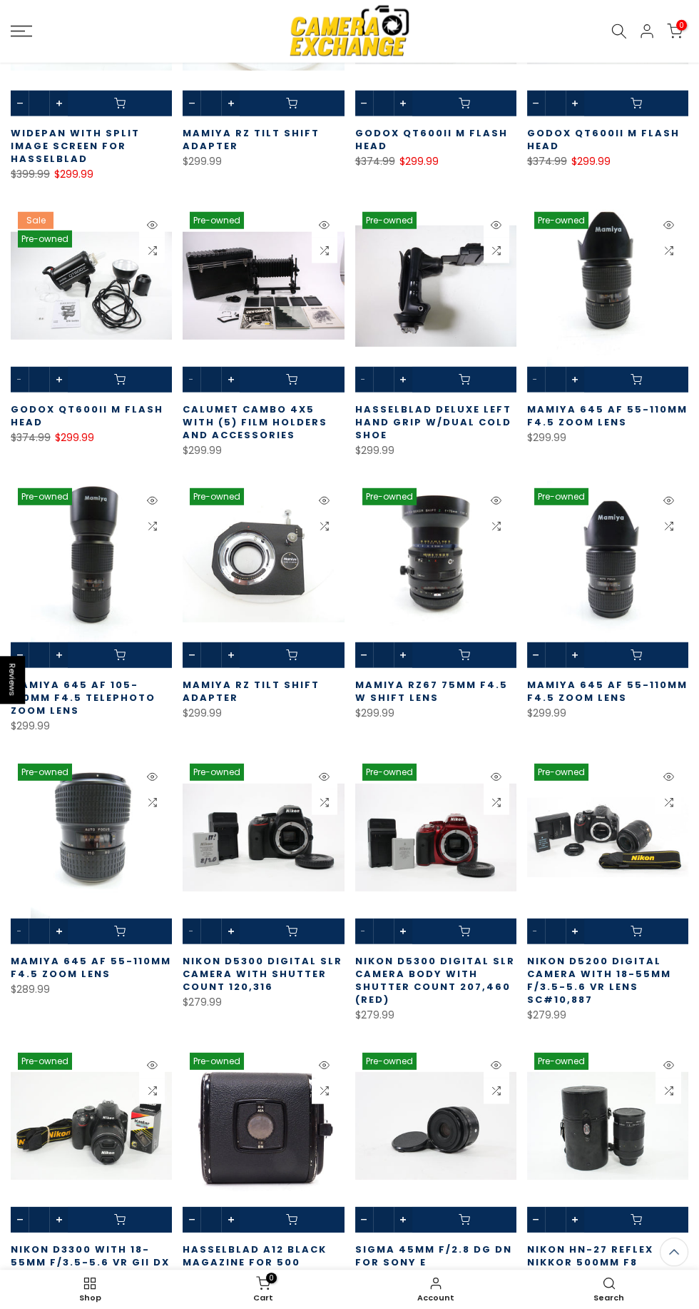
scroll to position [13509, 0]
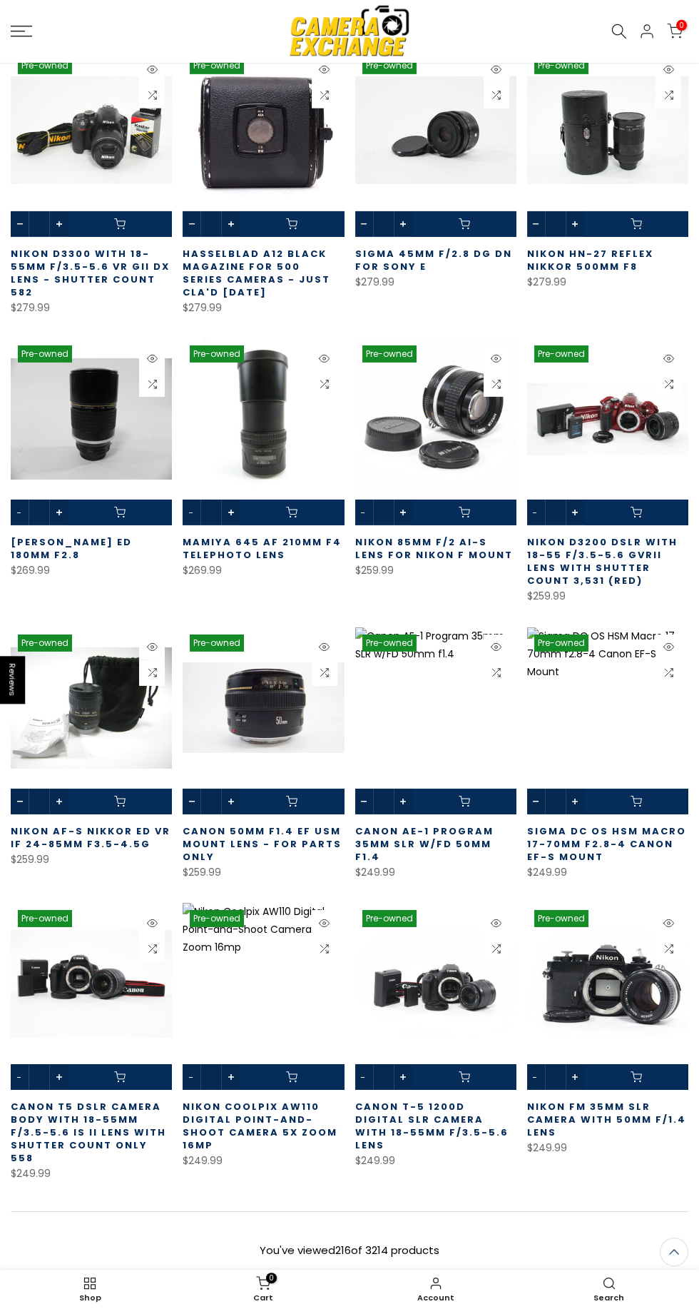
scroll to position [14509, 0]
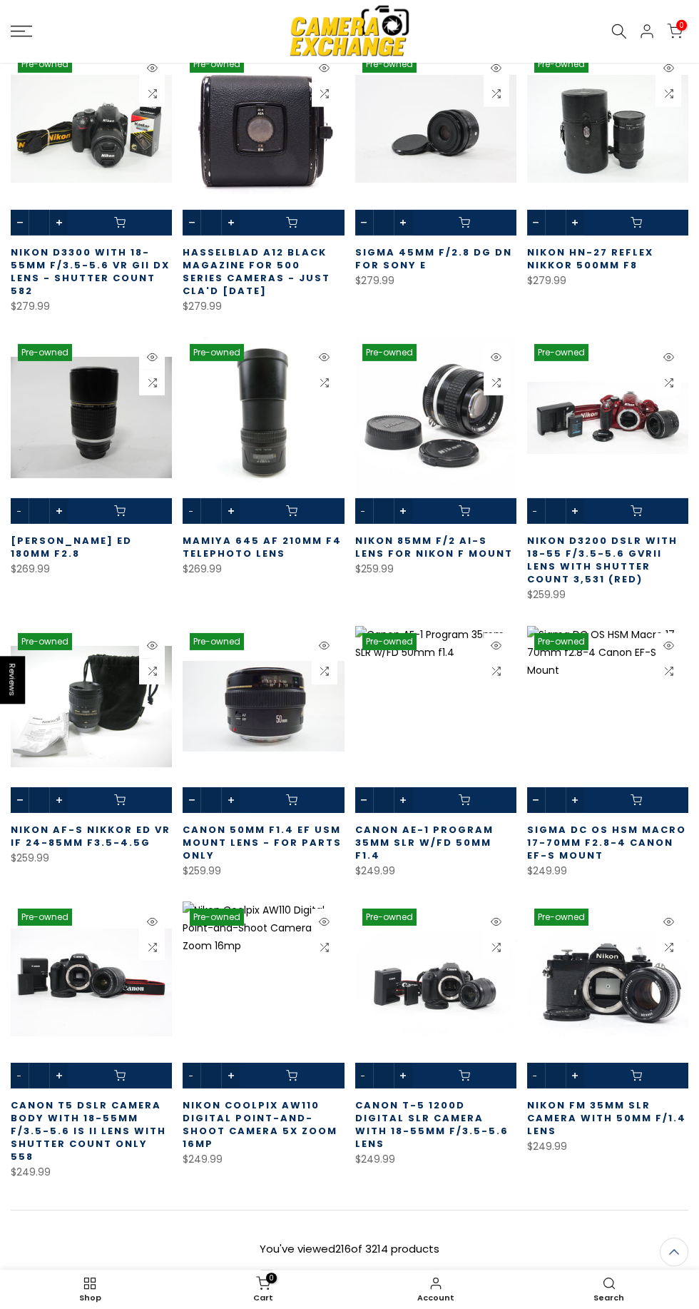
click at [378, 1287] on link "Load More" at bounding box center [349, 1301] width 87 height 29
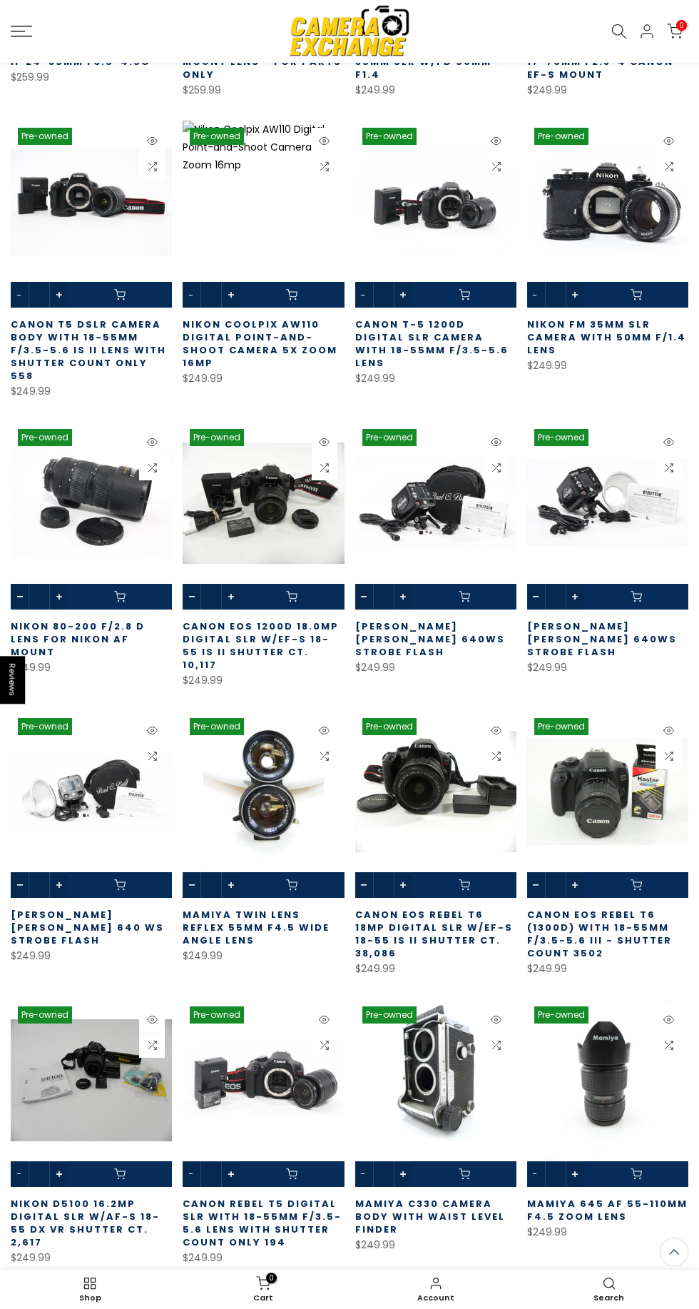
scroll to position [15291, 0]
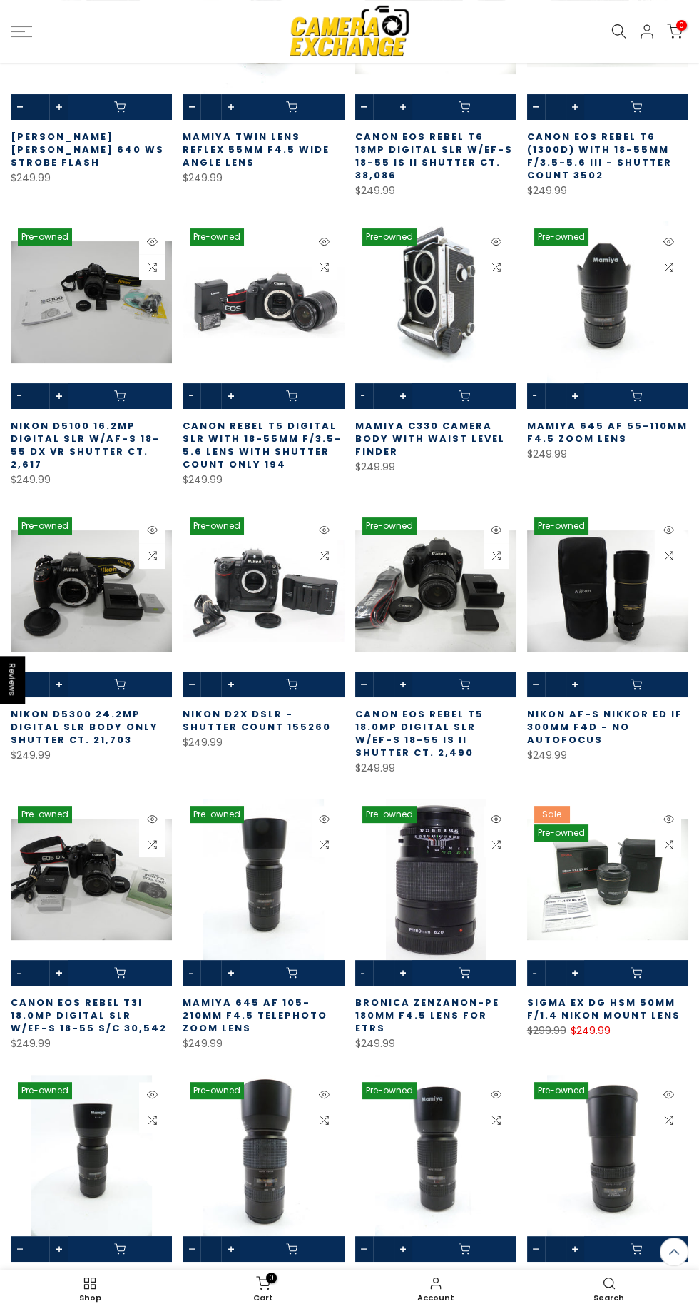
scroll to position [16069, 0]
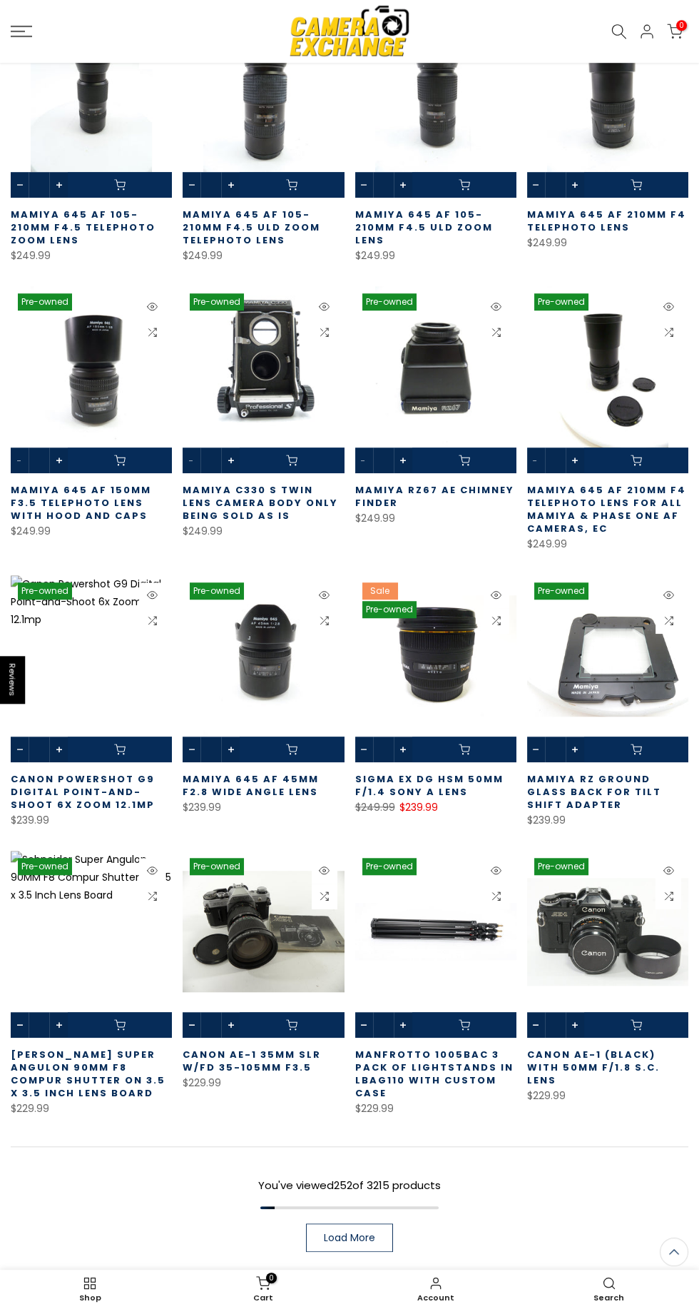
scroll to position [17134, 0]
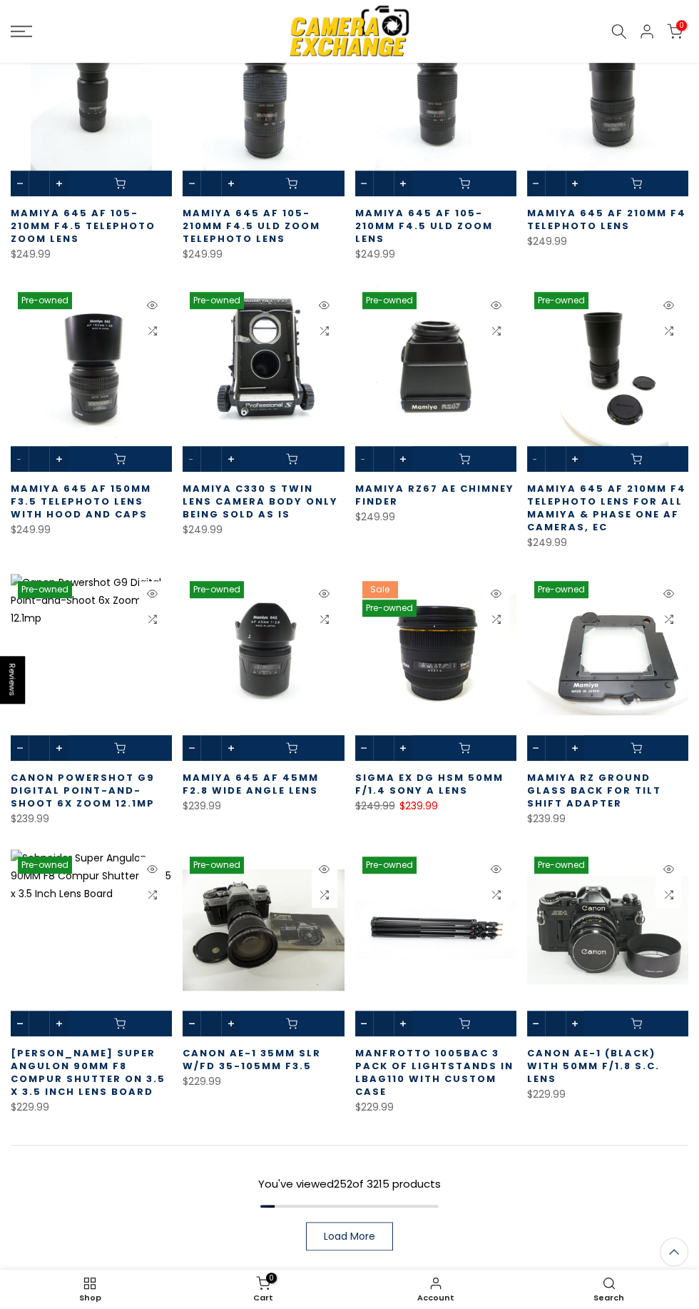
click at [387, 1222] on link "Load More" at bounding box center [349, 1236] width 87 height 29
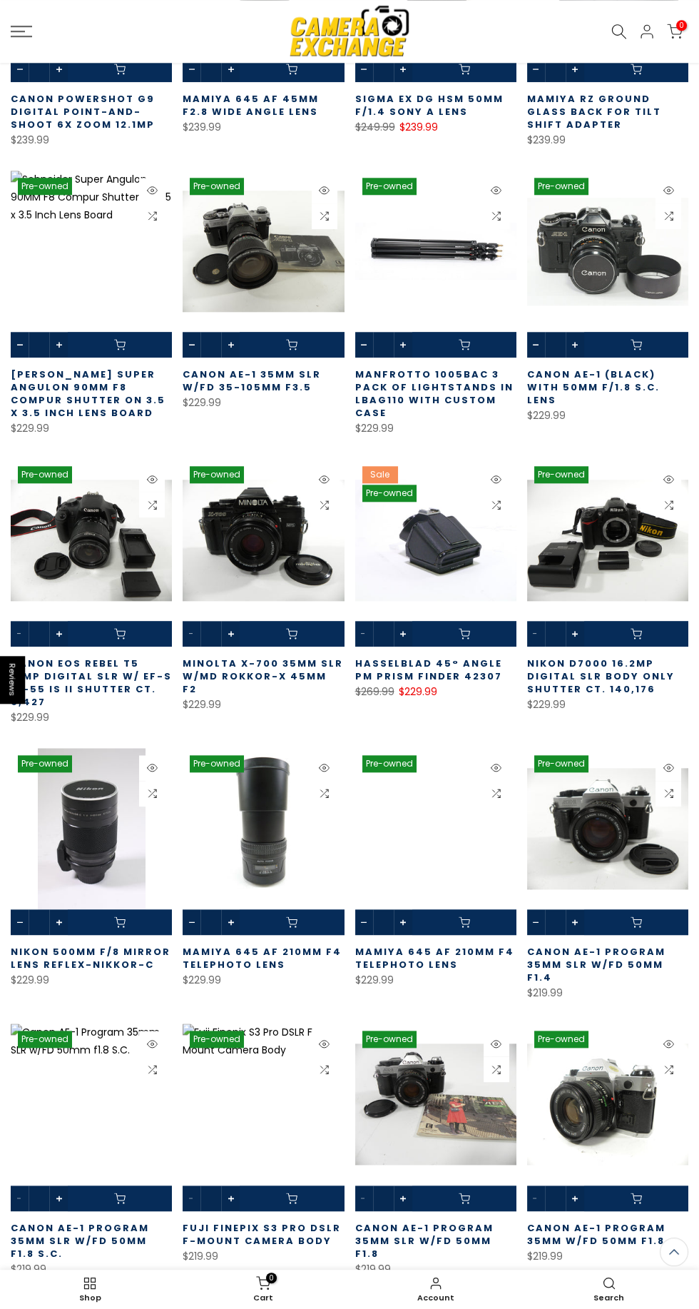
scroll to position [17841, 0]
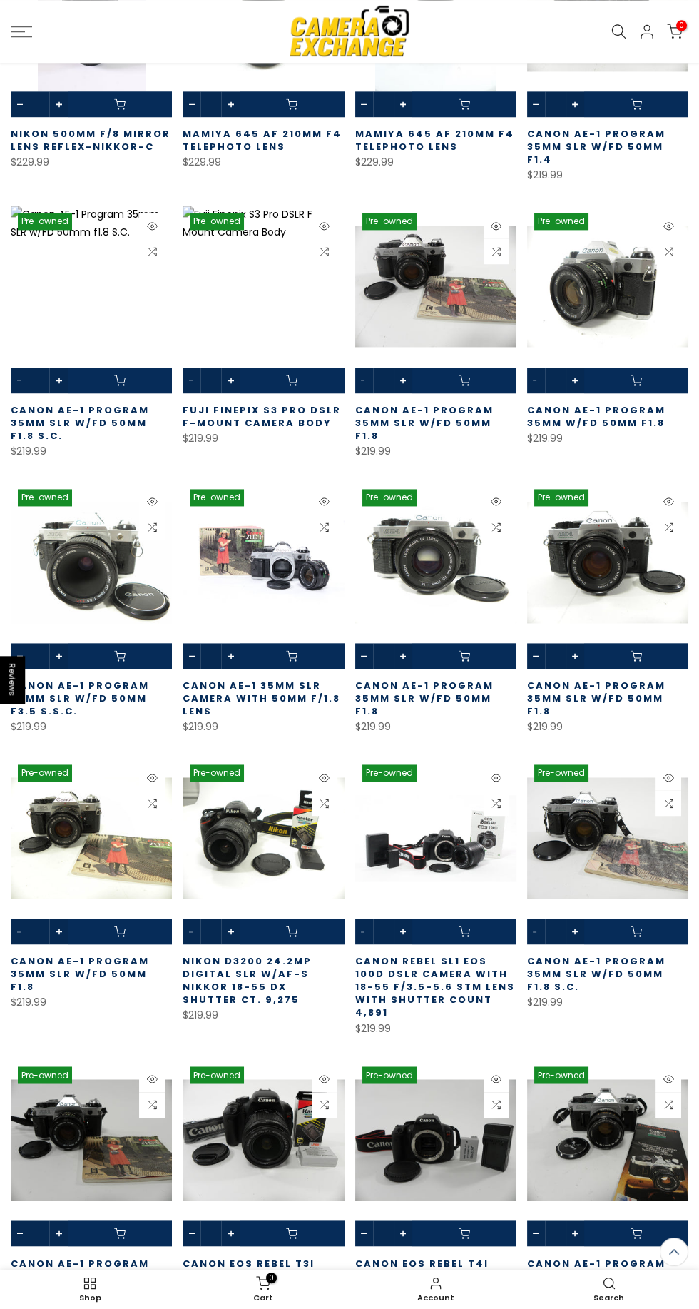
scroll to position [18788, 0]
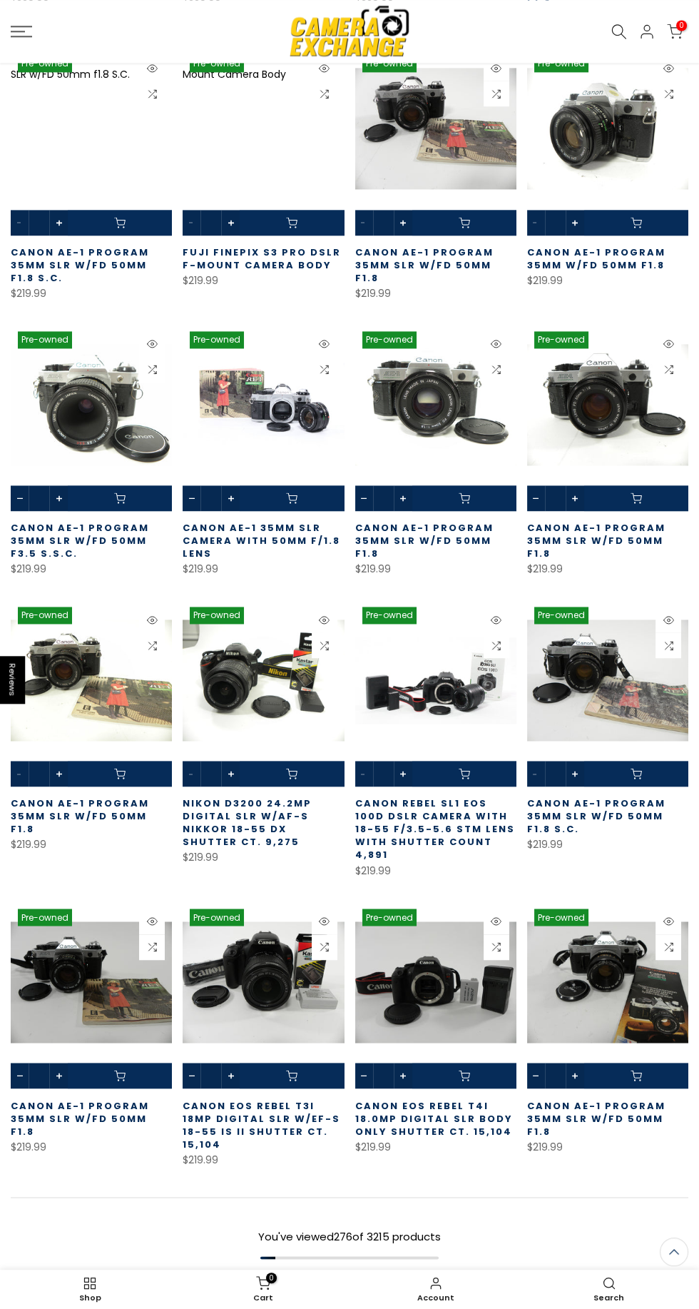
click at [377, 1273] on link "Load More" at bounding box center [349, 1287] width 87 height 29
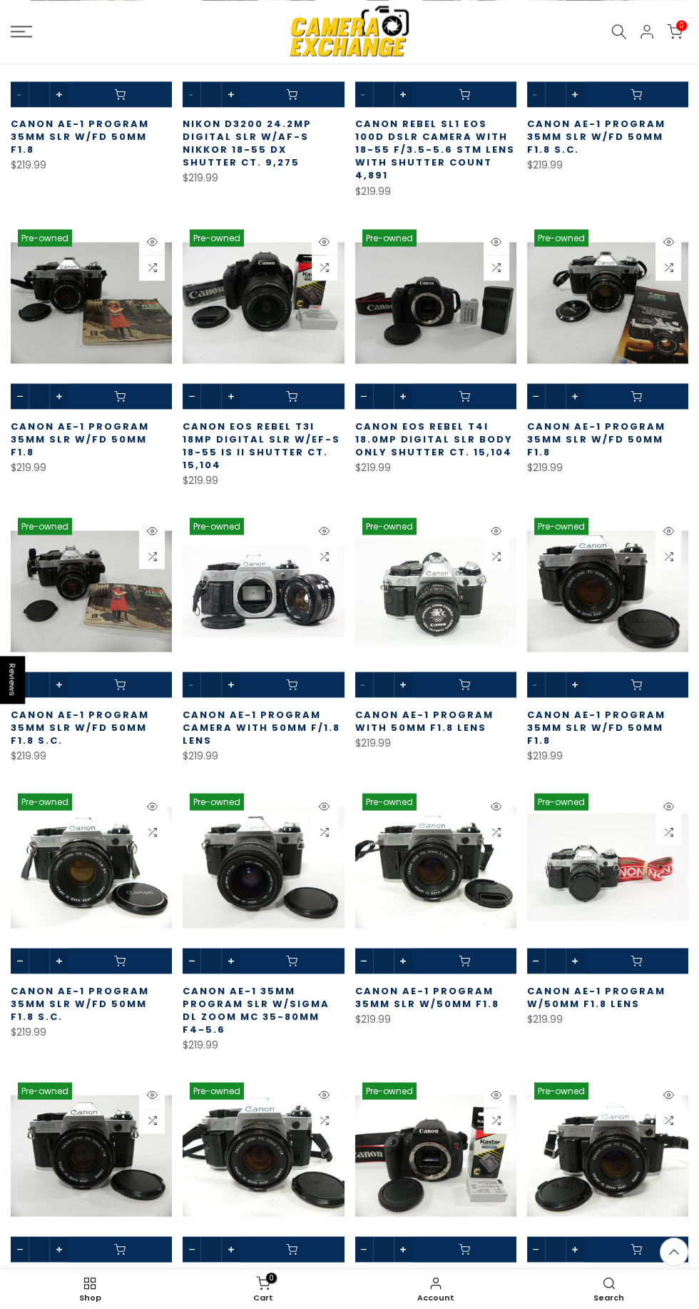
scroll to position [19616, 0]
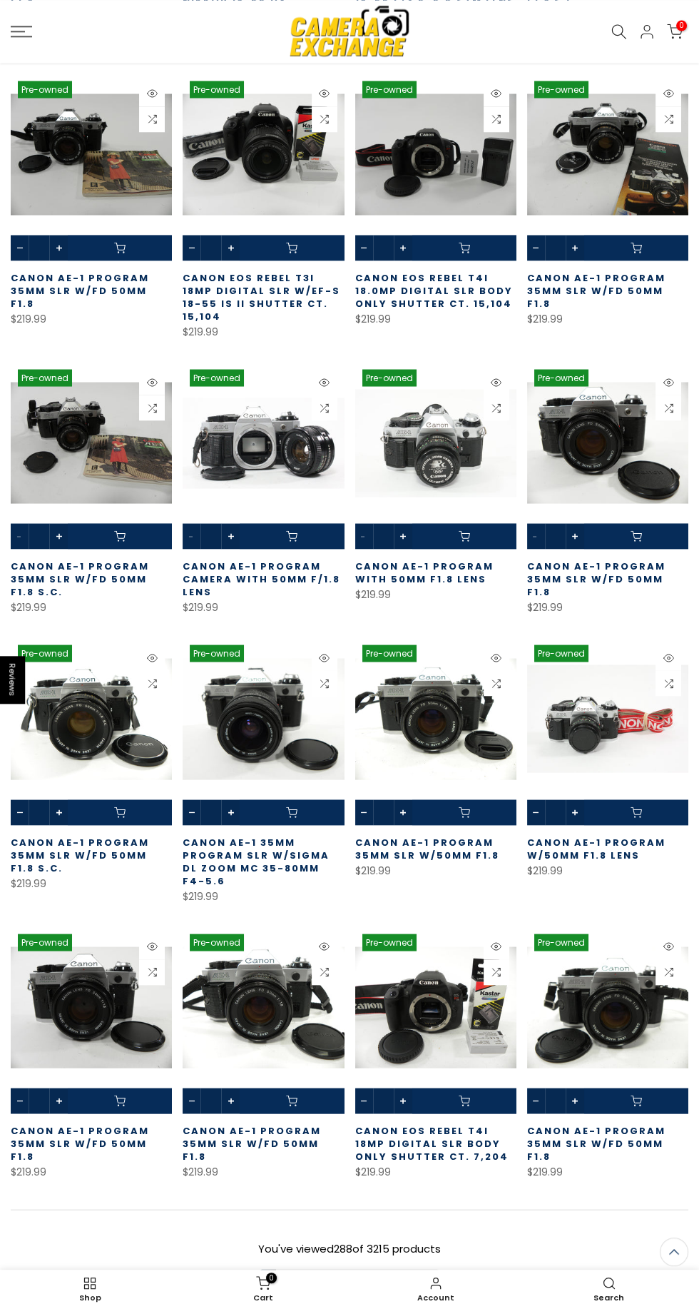
click at [385, 1286] on link "Load More" at bounding box center [349, 1300] width 87 height 29
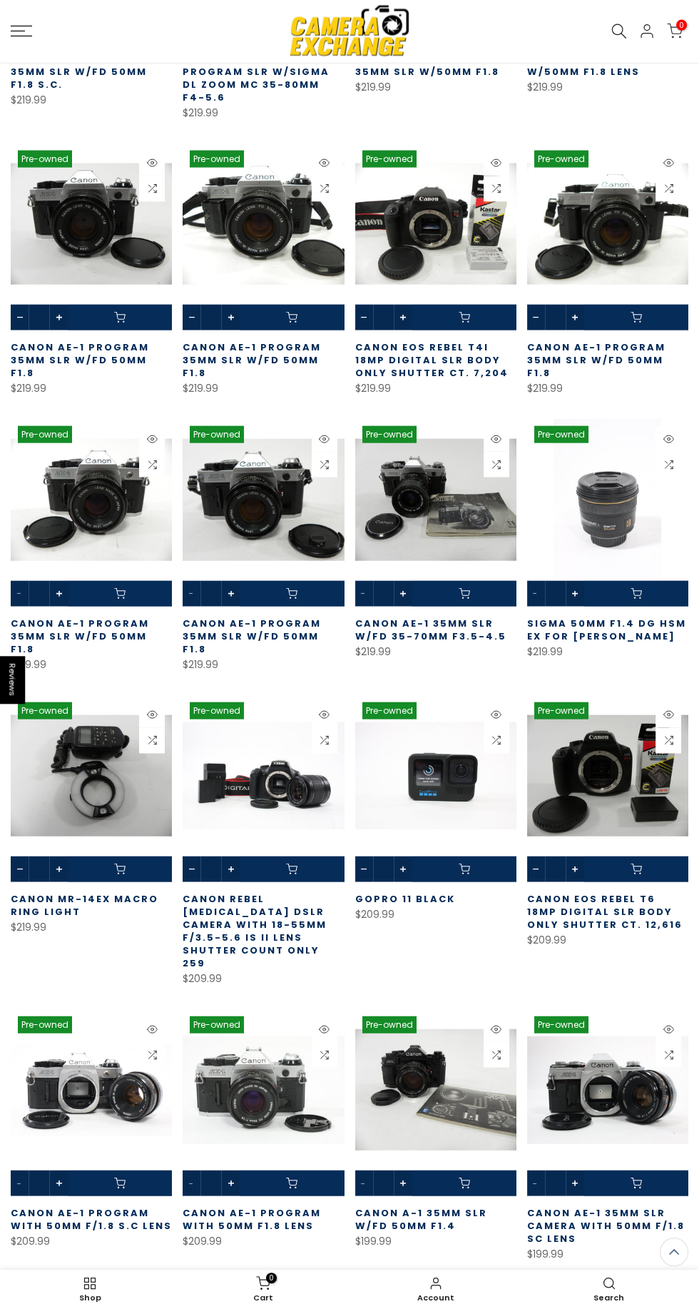
scroll to position [20441, 0]
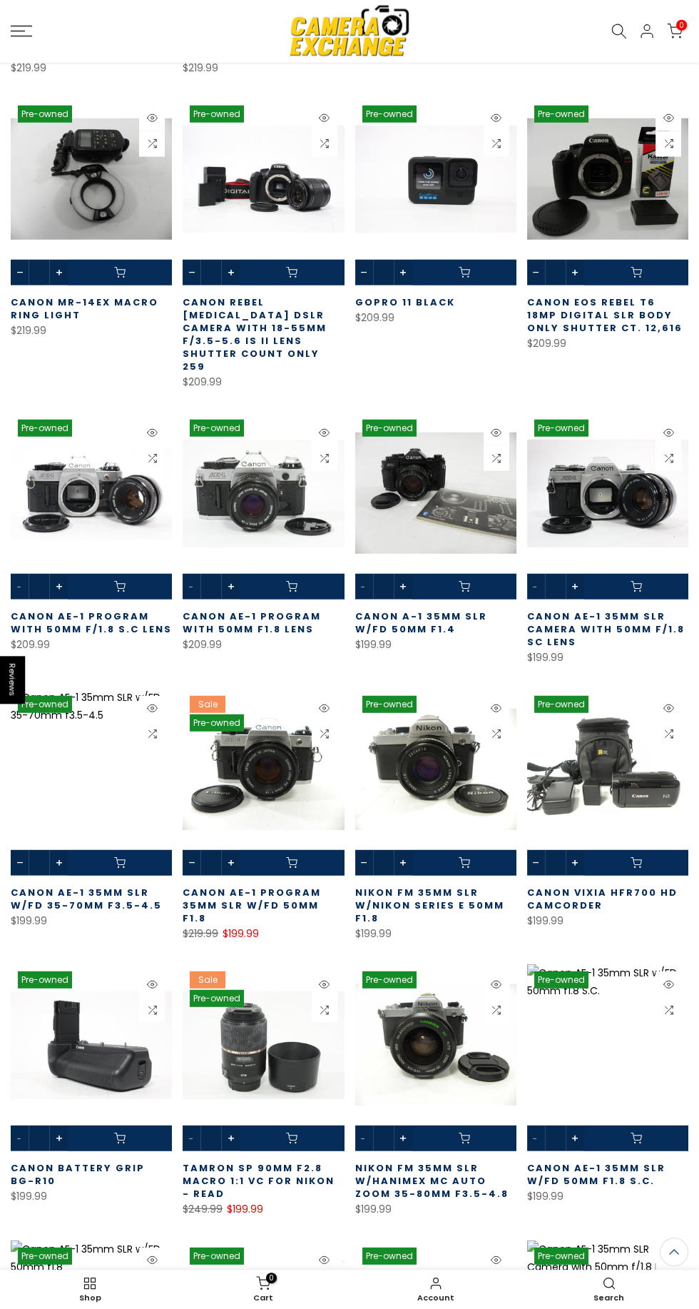
scroll to position [21270, 0]
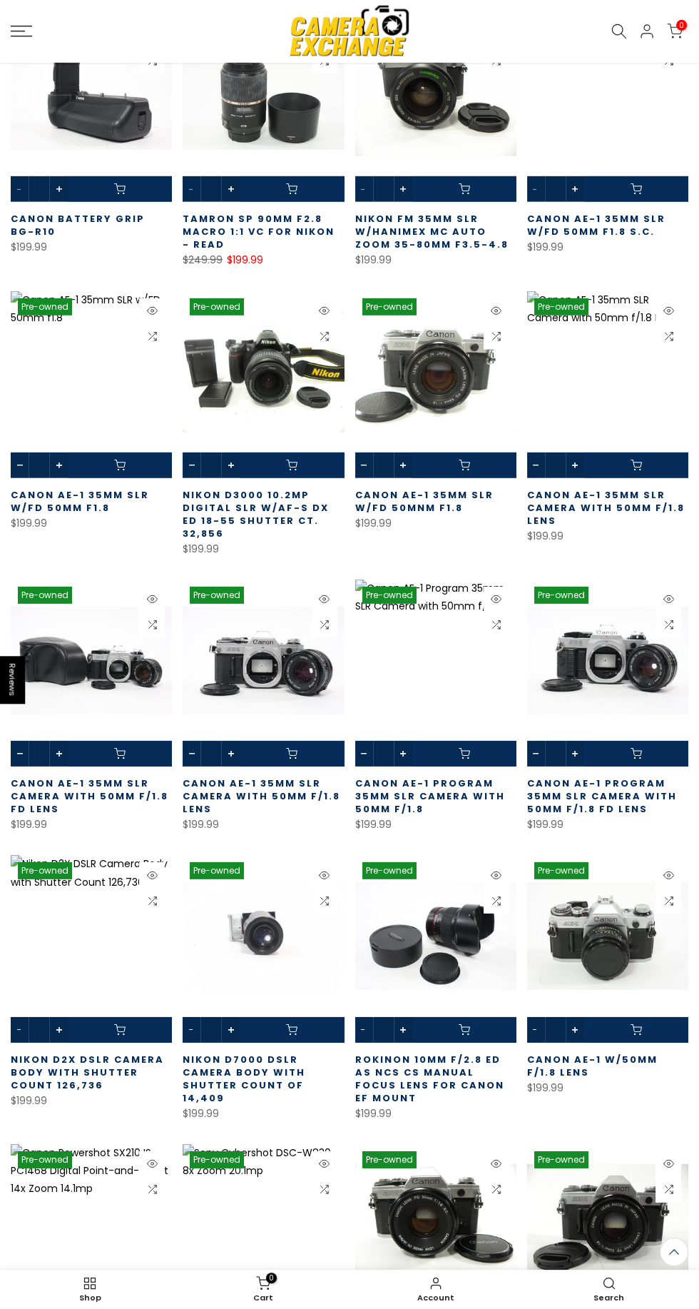
scroll to position [21976, 0]
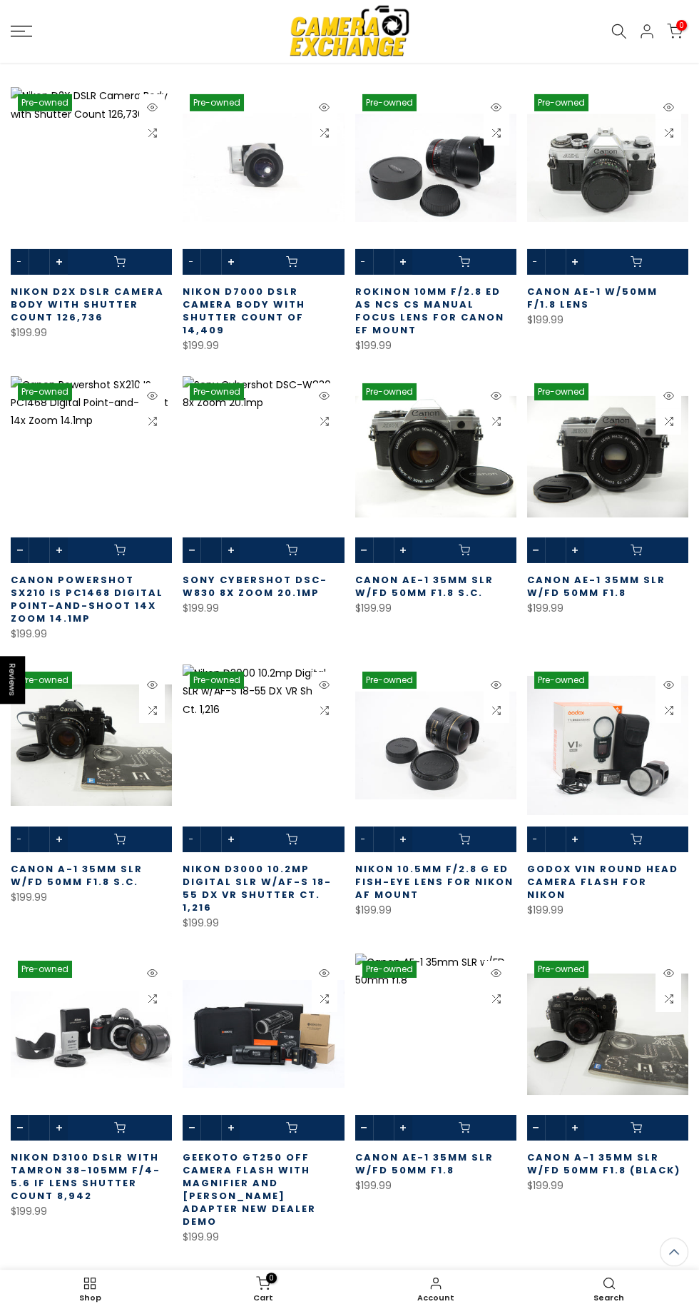
scroll to position [22710, 0]
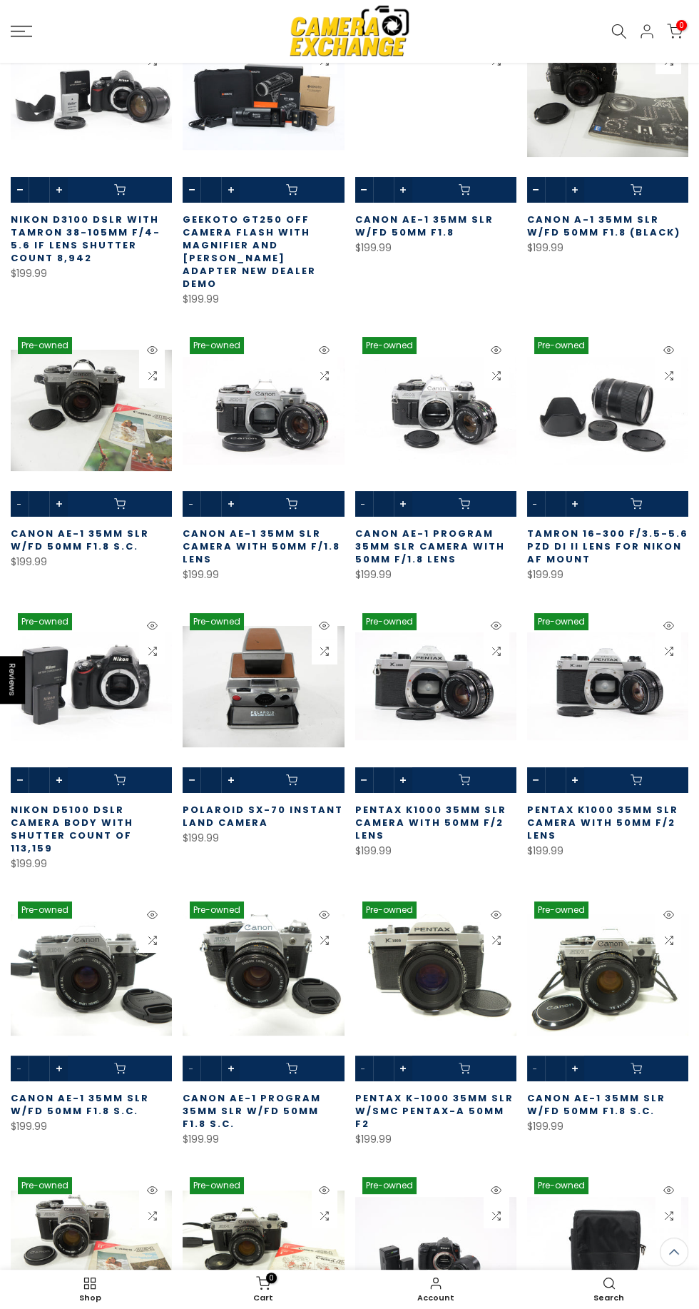
scroll to position [23791, 0]
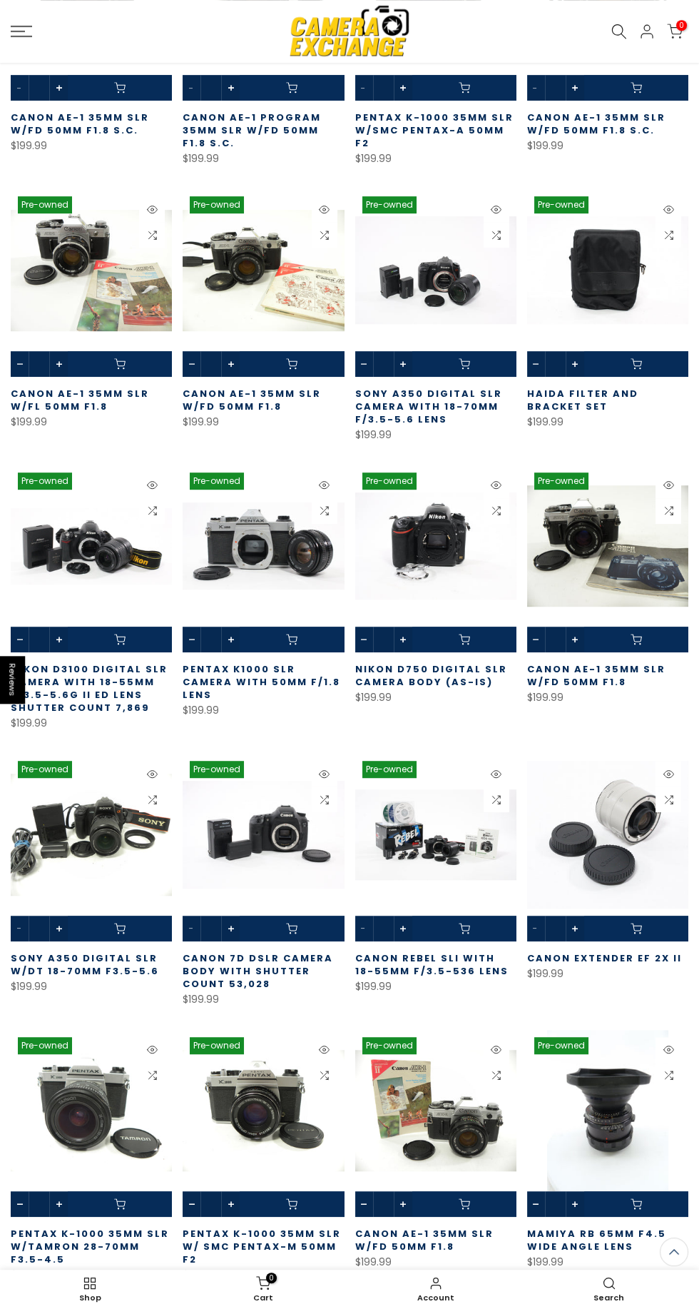
scroll to position [24629, 0]
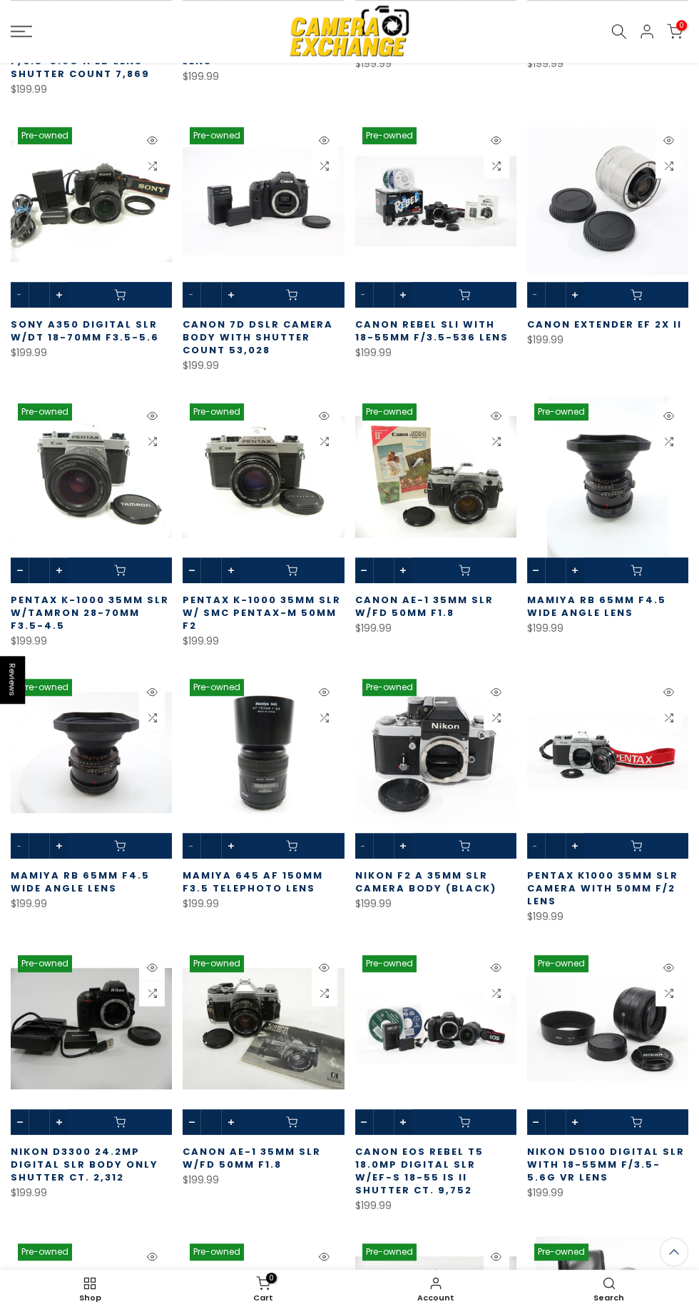
scroll to position [25261, 0]
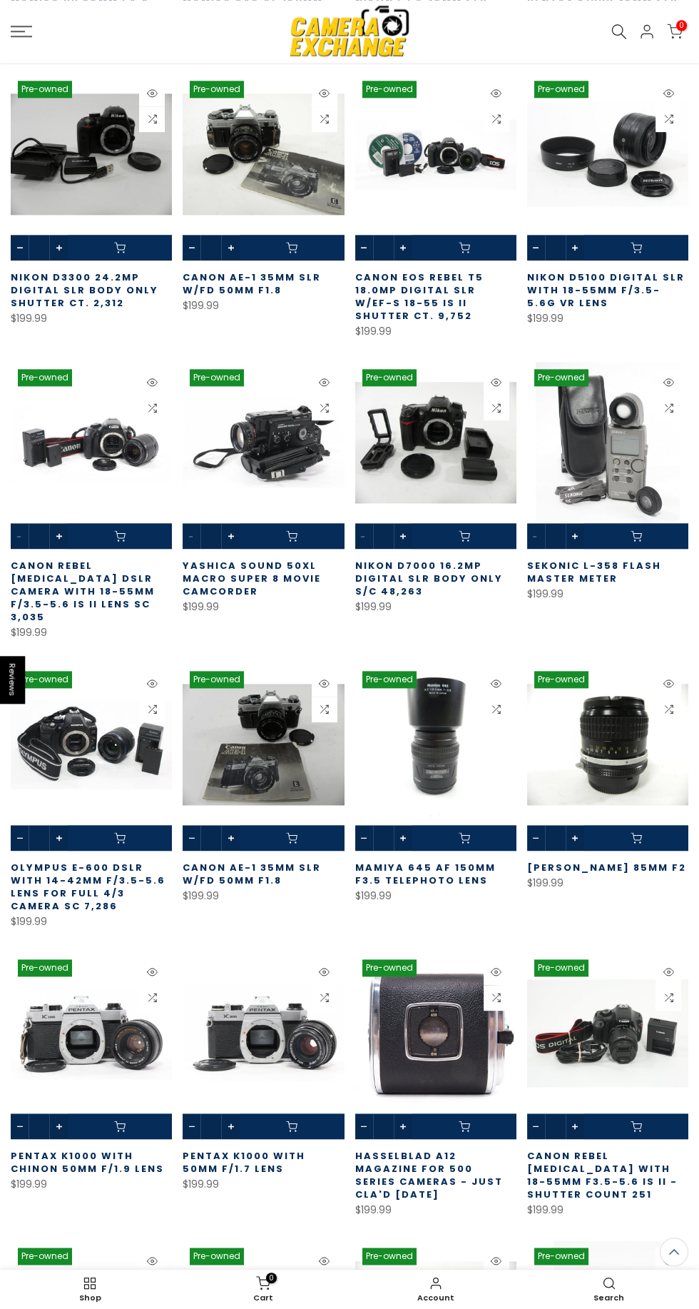
scroll to position [26143, 0]
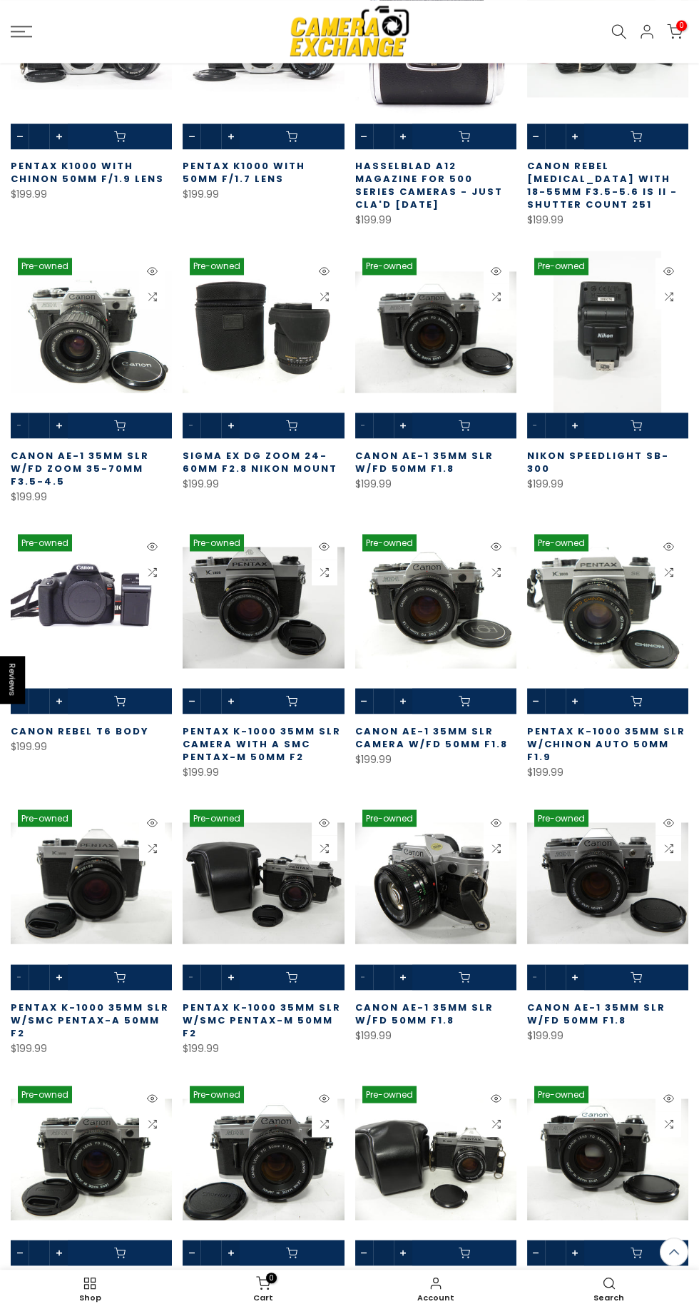
scroll to position [27141, 0]
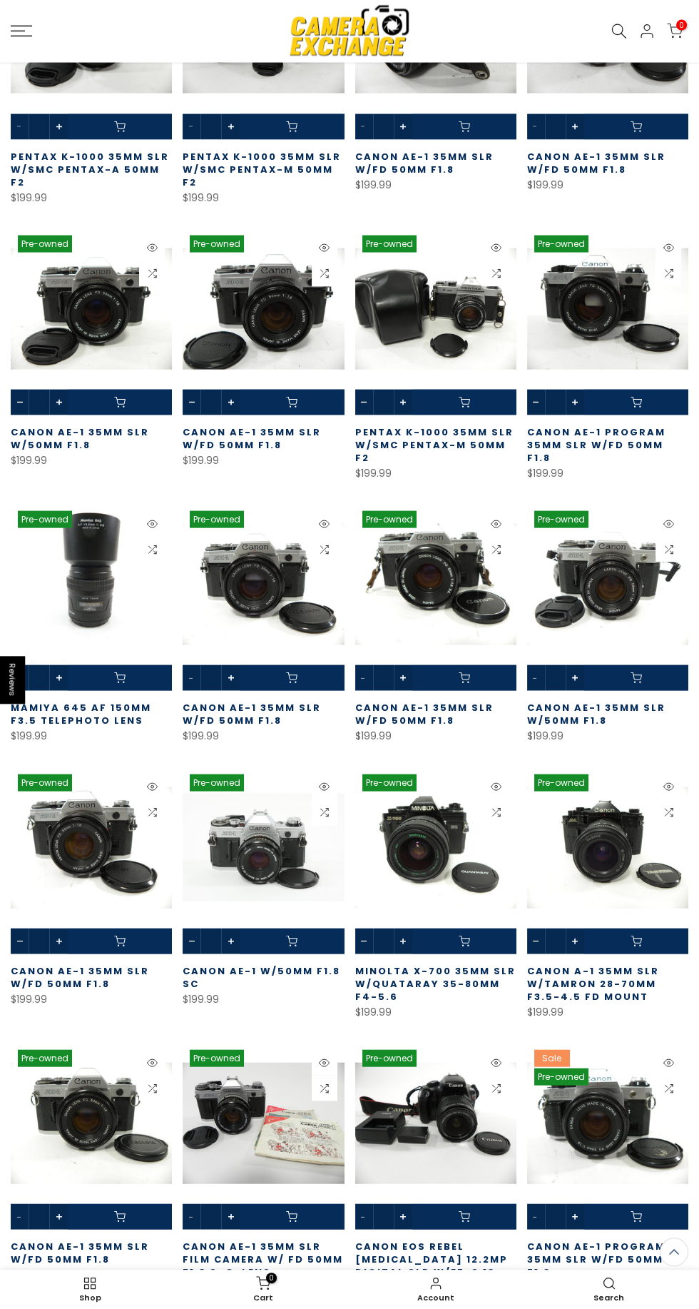
scroll to position [27978, 0]
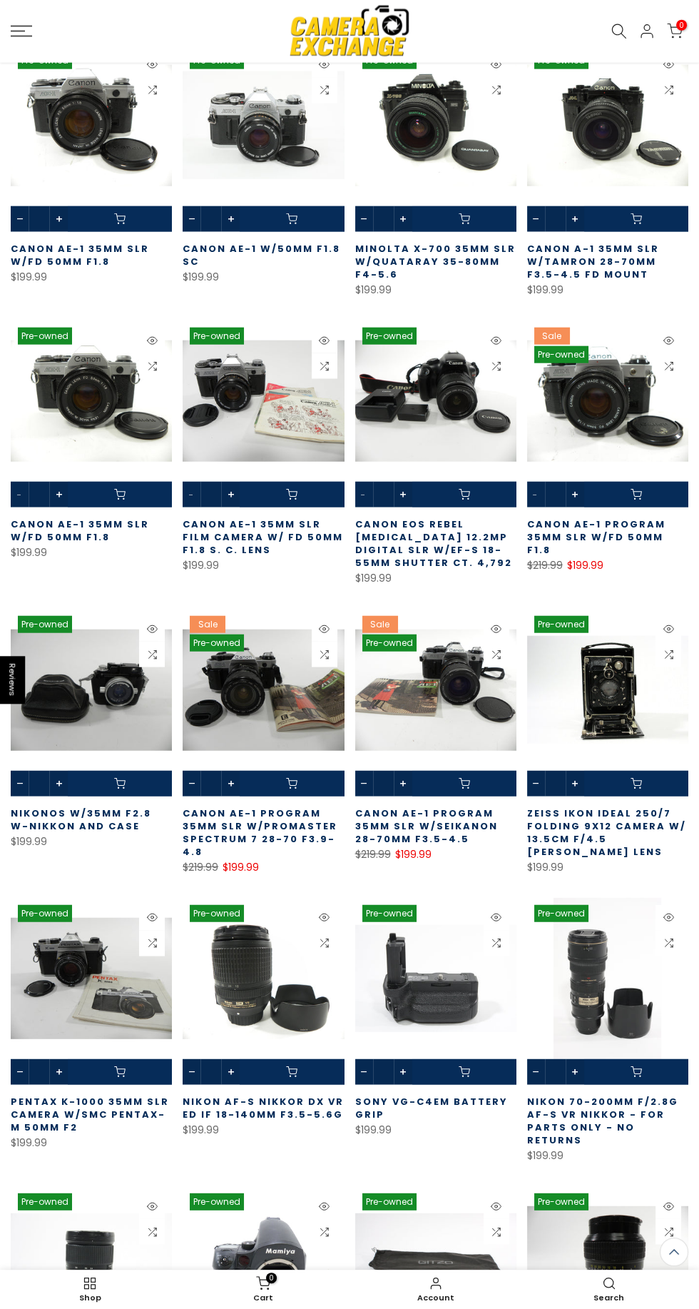
scroll to position [28698, 0]
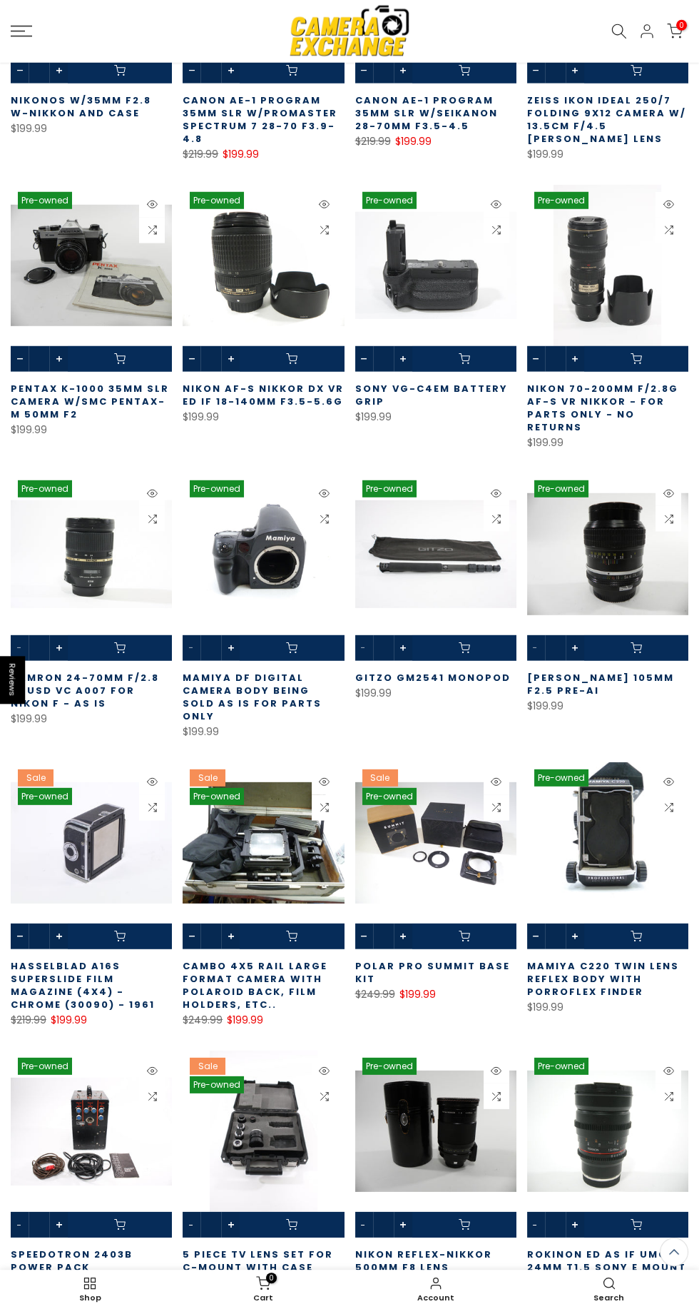
scroll to position [29416, 0]
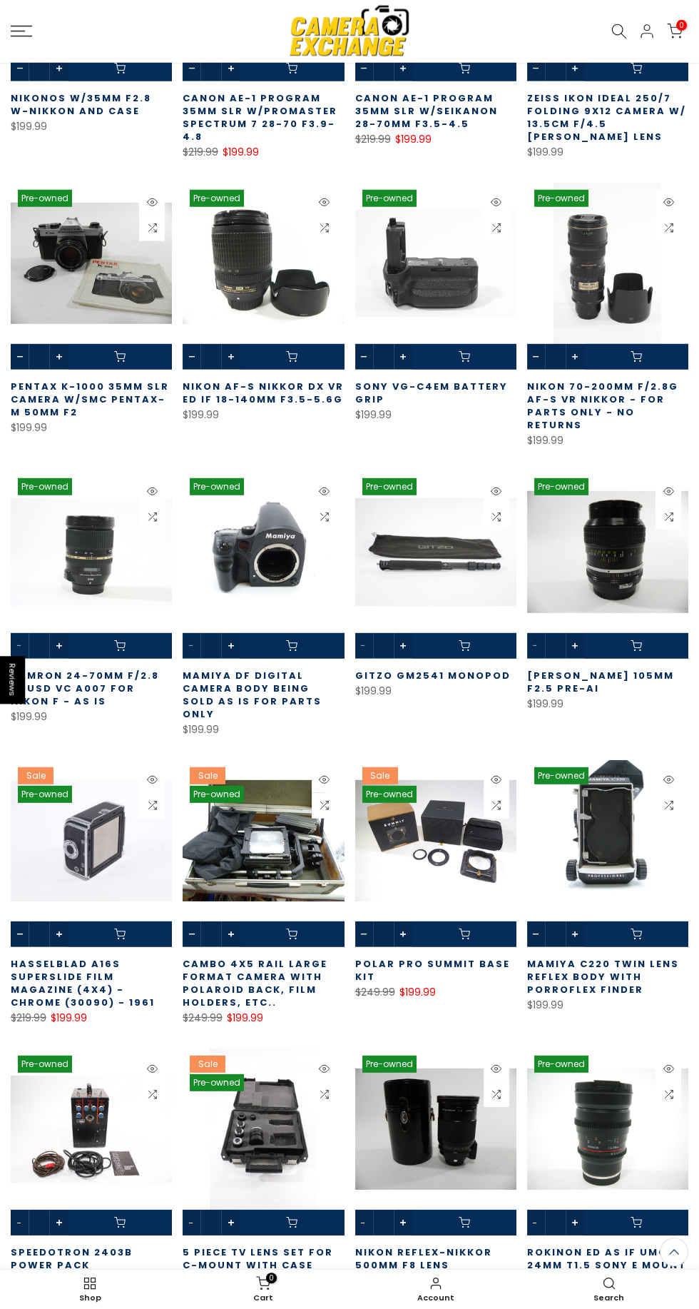
click at [367, 1305] on link "Account" at bounding box center [436, 1289] width 173 height 32
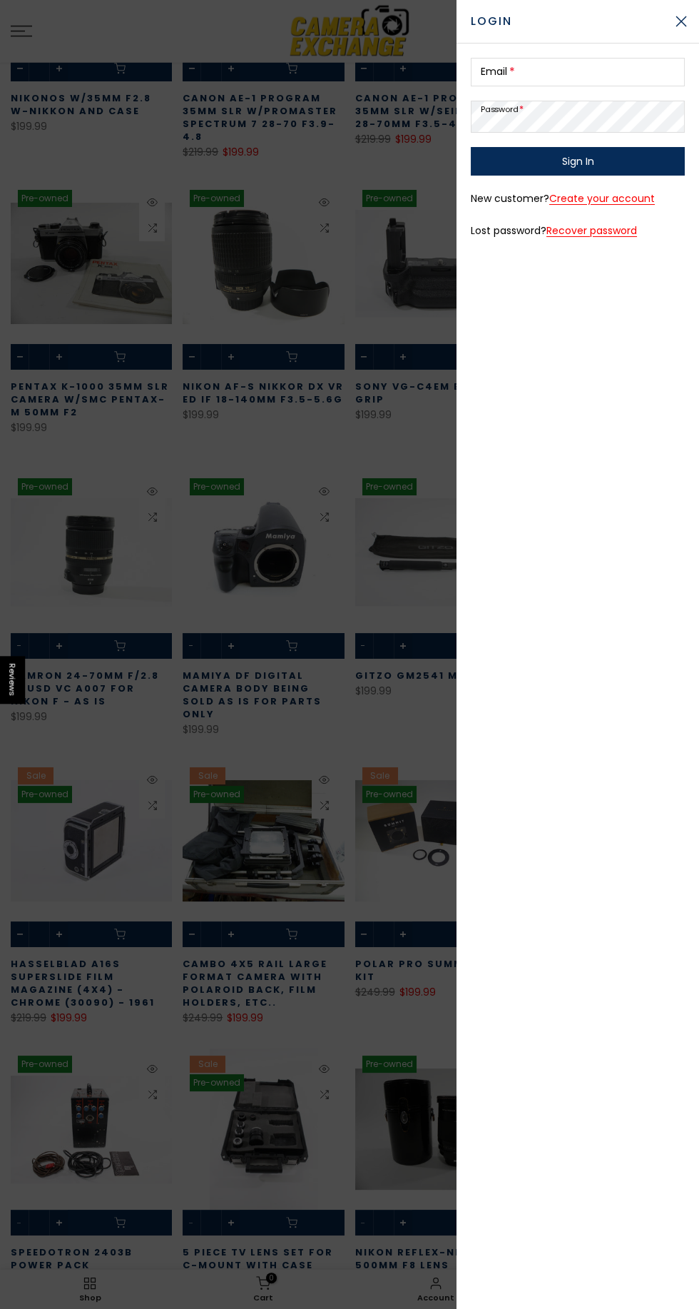
click at [166, 1282] on div at bounding box center [349, 654] width 699 height 1309
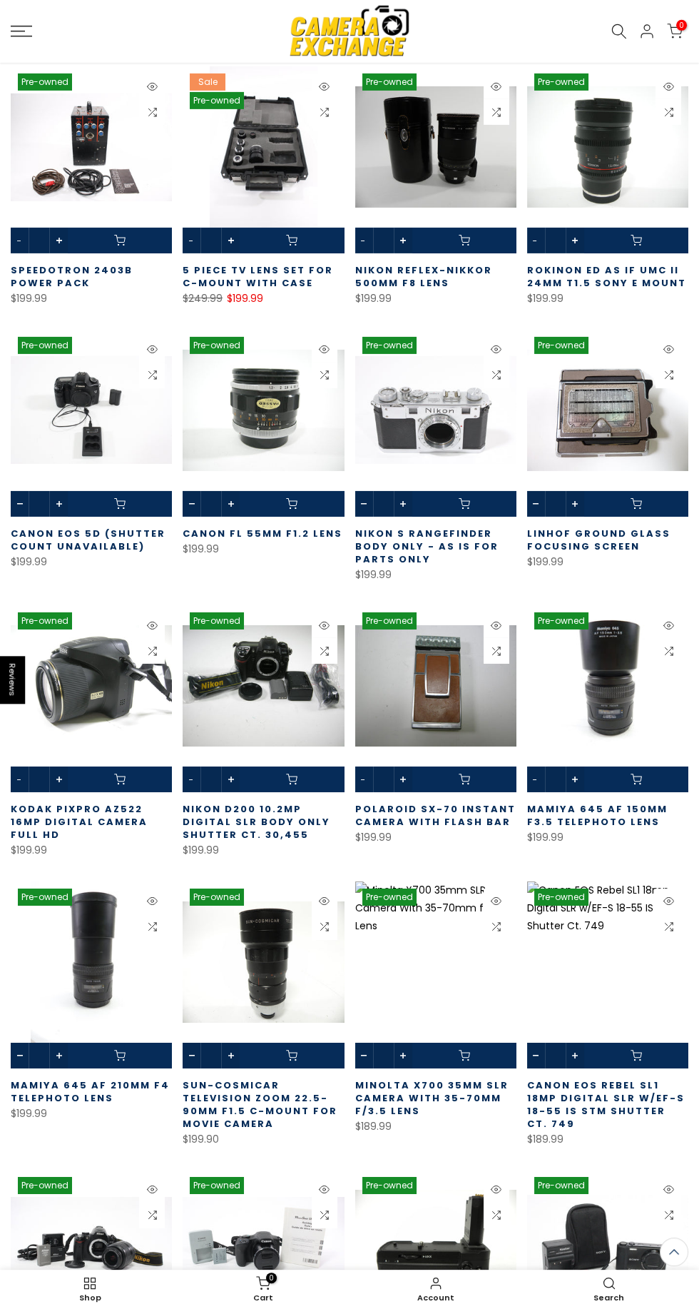
scroll to position [30437, 0]
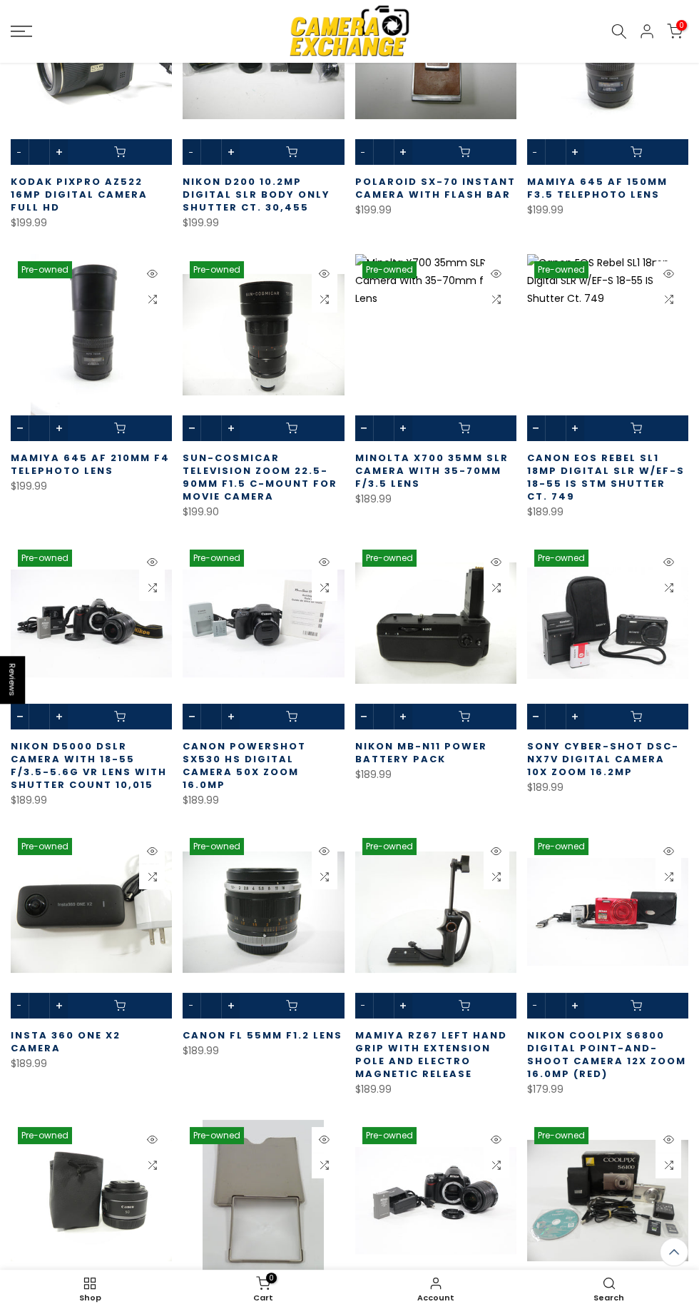
scroll to position [31027, 0]
